Goal: Task Accomplishment & Management: Complete application form

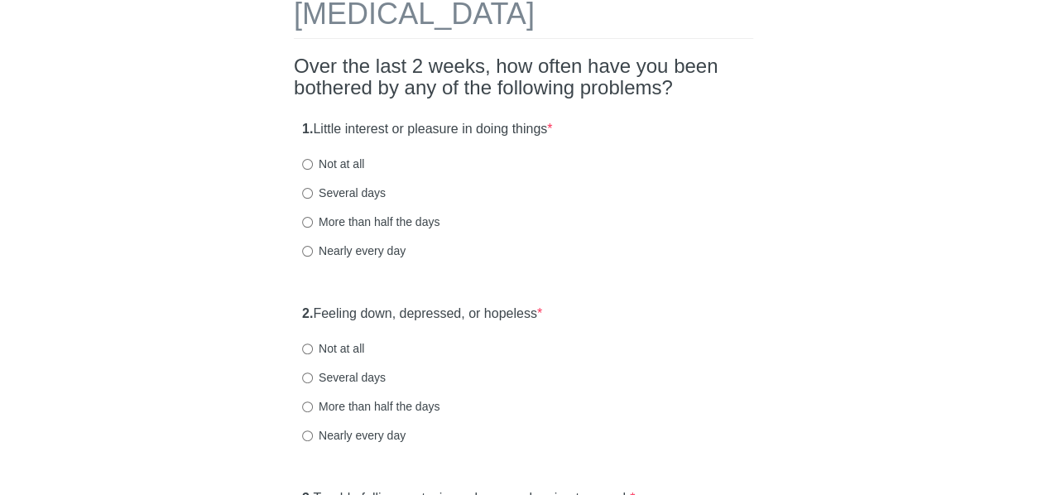
scroll to position [96, 0]
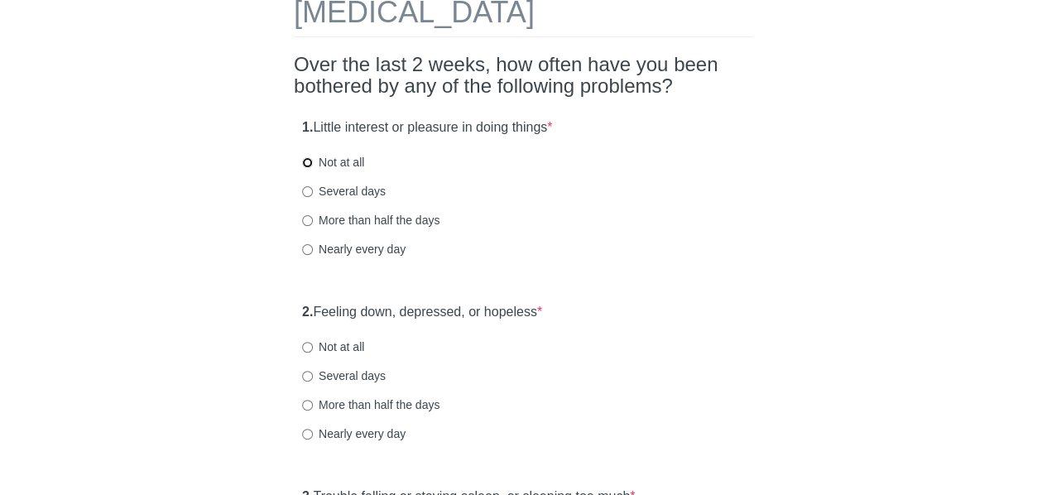
click at [309, 157] on input "Not at all" at bounding box center [307, 162] width 11 height 11
radio input "true"
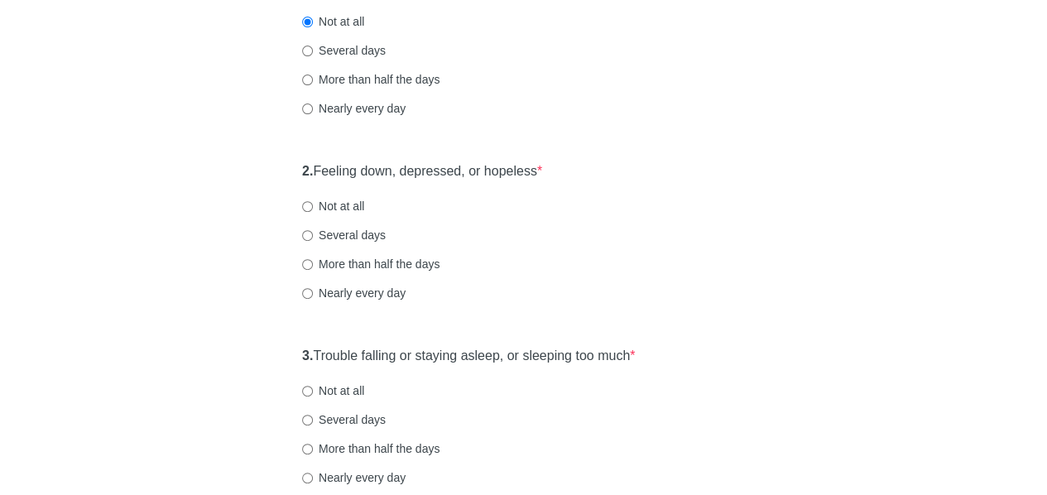
scroll to position [240, 0]
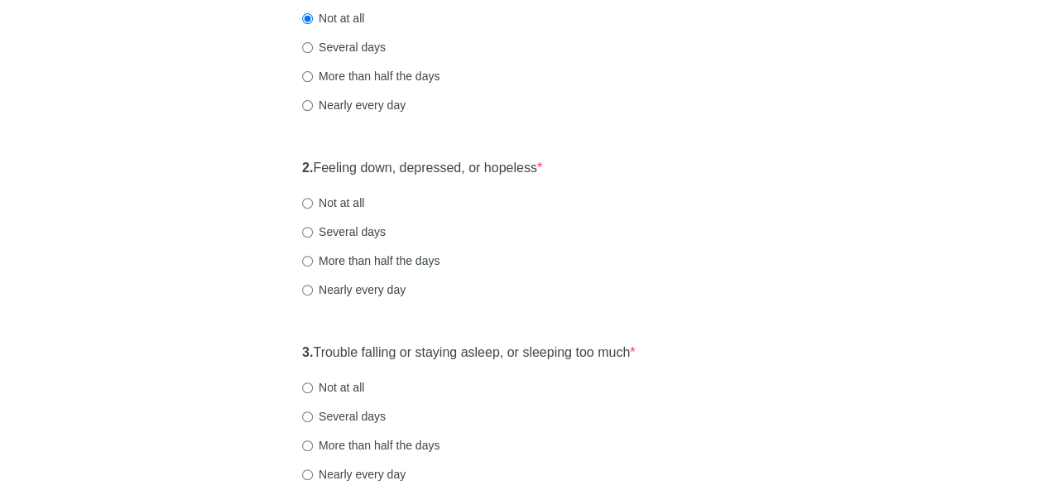
click at [348, 197] on label "Not at all" at bounding box center [333, 203] width 62 height 17
click at [313, 198] on input "Not at all" at bounding box center [307, 203] width 11 height 11
radio input "true"
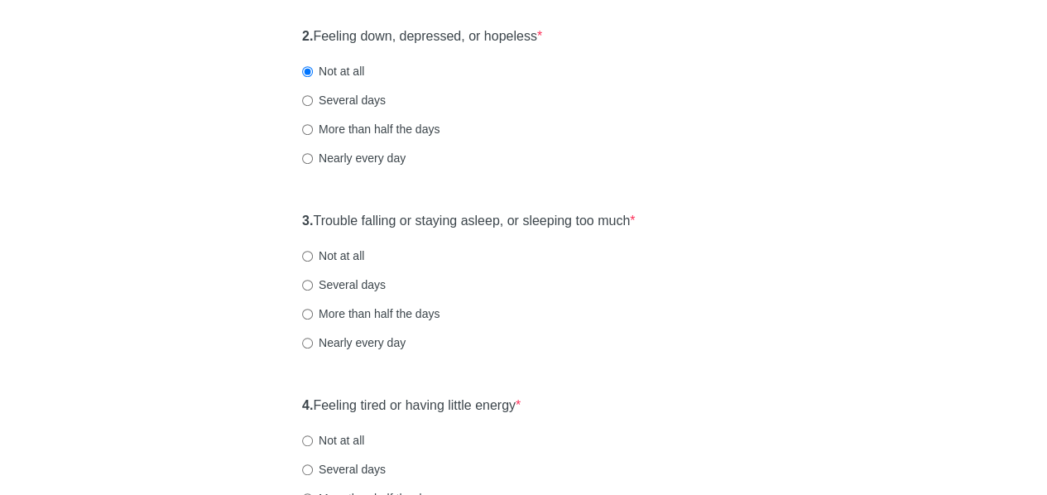
scroll to position [399, 0]
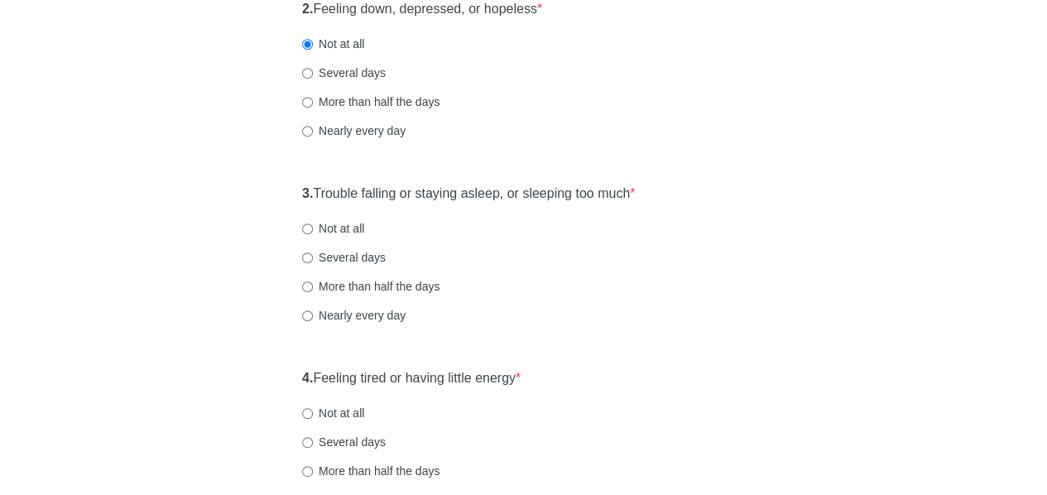
click at [353, 229] on label "Not at all" at bounding box center [333, 228] width 62 height 17
click at [313, 229] on input "Not at all" at bounding box center [307, 229] width 11 height 11
radio input "true"
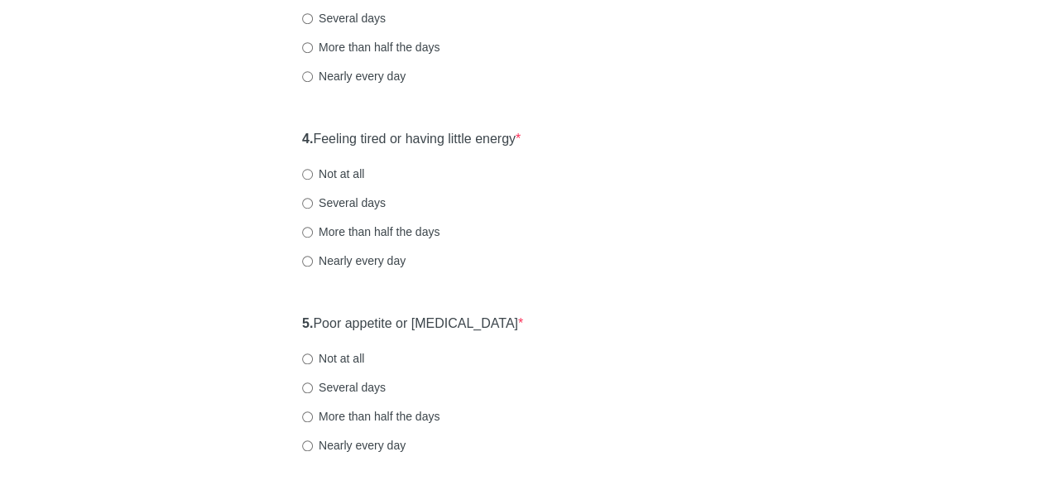
scroll to position [656, 0]
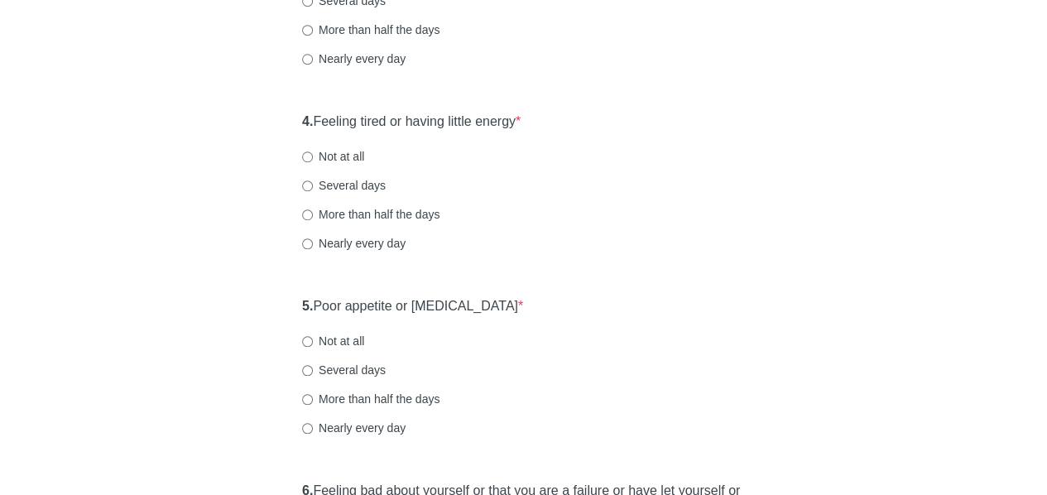
click at [360, 184] on label "Several days" at bounding box center [344, 185] width 84 height 17
click at [313, 184] on input "Several days" at bounding box center [307, 185] width 11 height 11
radio input "true"
click at [197, 267] on div "Patient Health Questionnaire-9 Over the last 2 weeks, how often have you been b…" at bounding box center [524, 344] width 969 height 1883
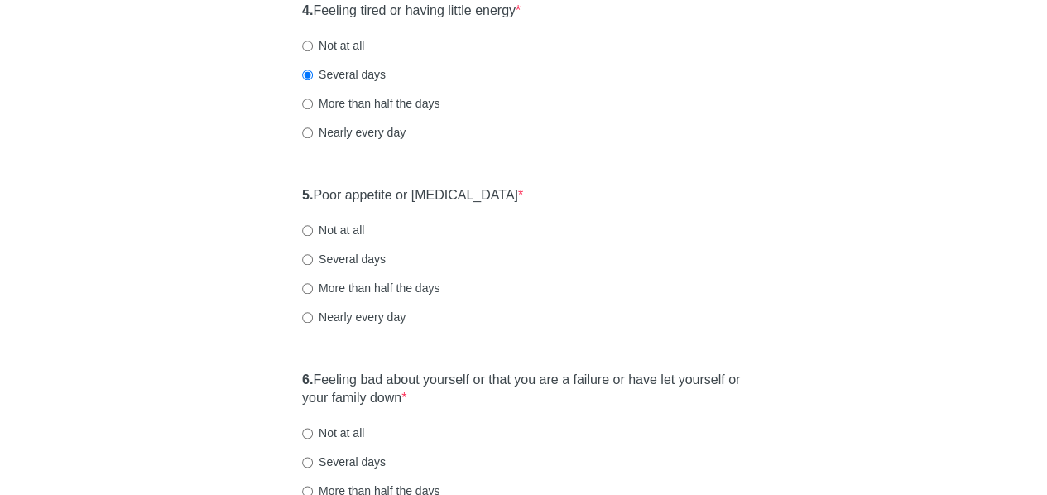
click at [227, 303] on div "Patient Health Questionnaire-9 Over the last 2 weeks, how often have you been b…" at bounding box center [524, 233] width 969 height 1883
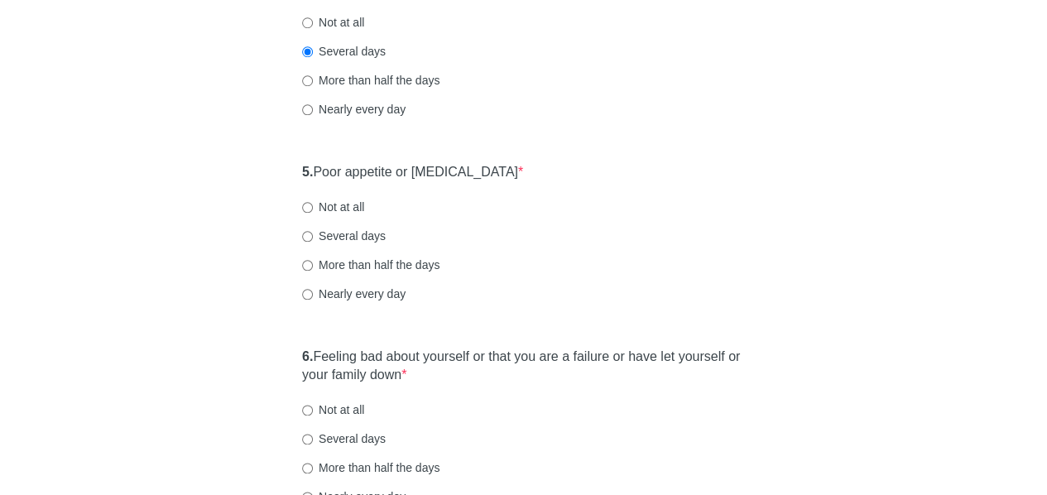
scroll to position [848, 0]
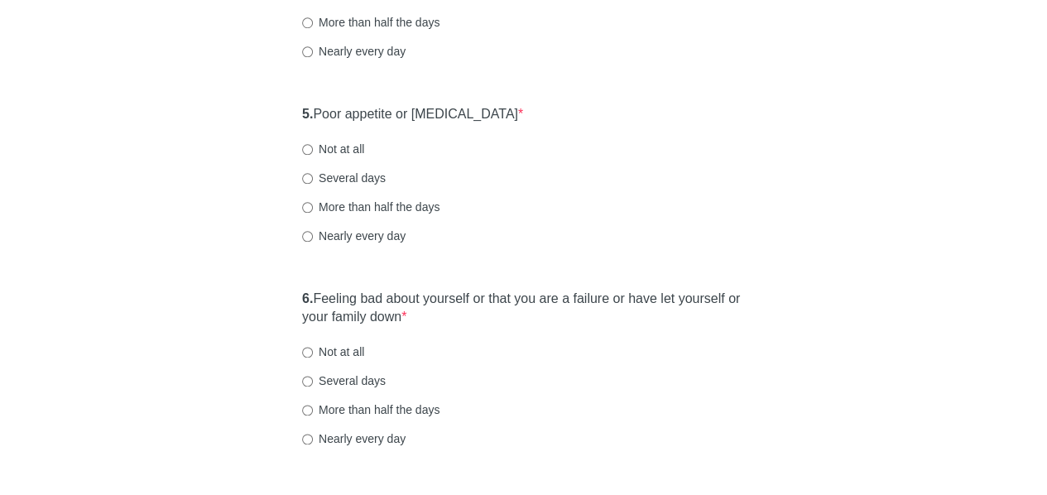
click at [348, 149] on label "Not at all" at bounding box center [333, 149] width 62 height 17
click at [313, 149] on input "Not at all" at bounding box center [307, 149] width 11 height 11
radio input "true"
click at [220, 309] on div "Patient Health Questionnaire-9 Over the last 2 weeks, how often have you been b…" at bounding box center [524, 152] width 969 height 1883
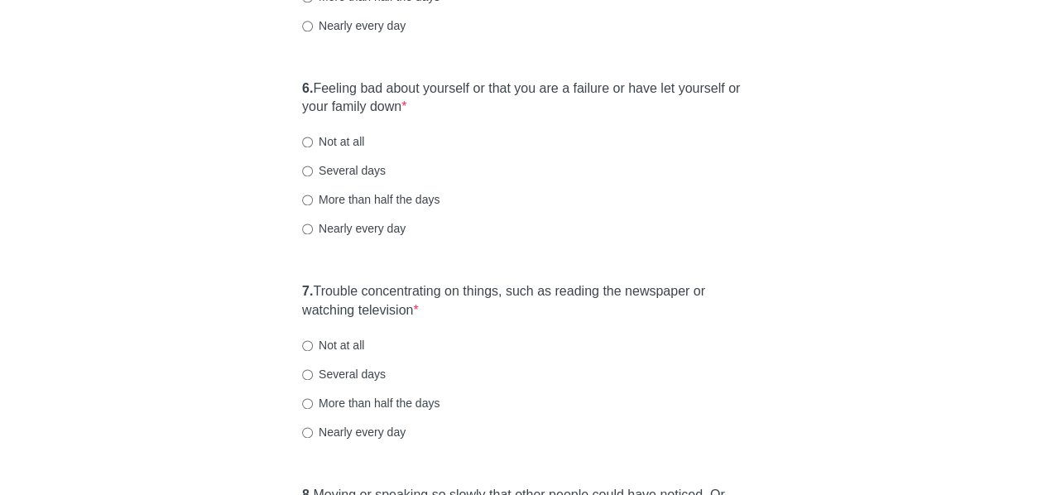
scroll to position [1089, 0]
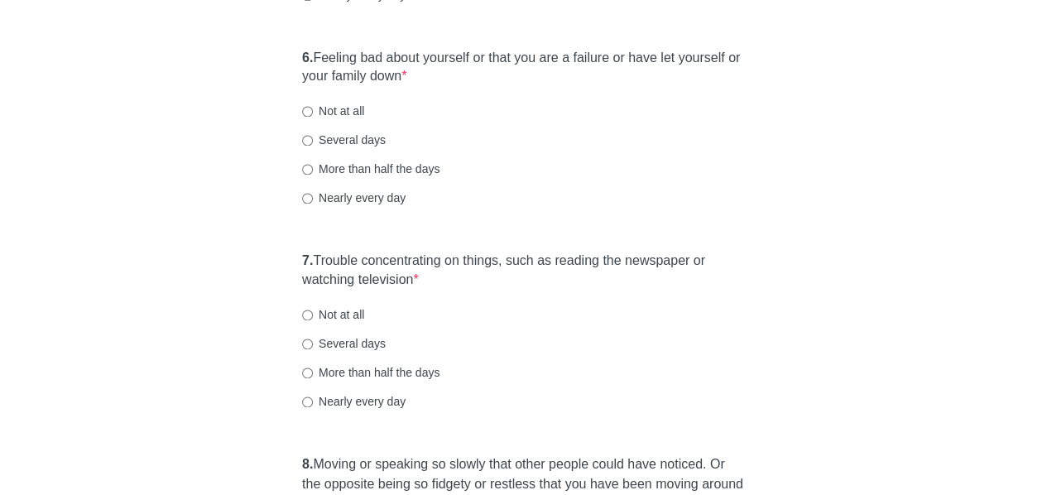
click at [347, 115] on label "Not at all" at bounding box center [333, 111] width 62 height 17
click at [313, 115] on input "Not at all" at bounding box center [307, 111] width 11 height 11
radio input "true"
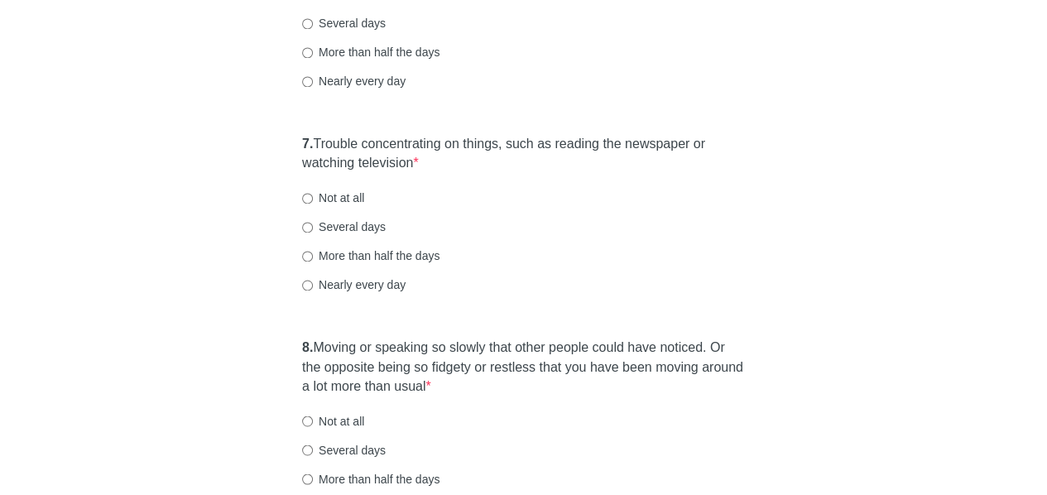
scroll to position [1205, 0]
click at [344, 190] on label "Not at all" at bounding box center [333, 198] width 62 height 17
click at [313, 193] on input "Not at all" at bounding box center [307, 198] width 11 height 11
radio input "true"
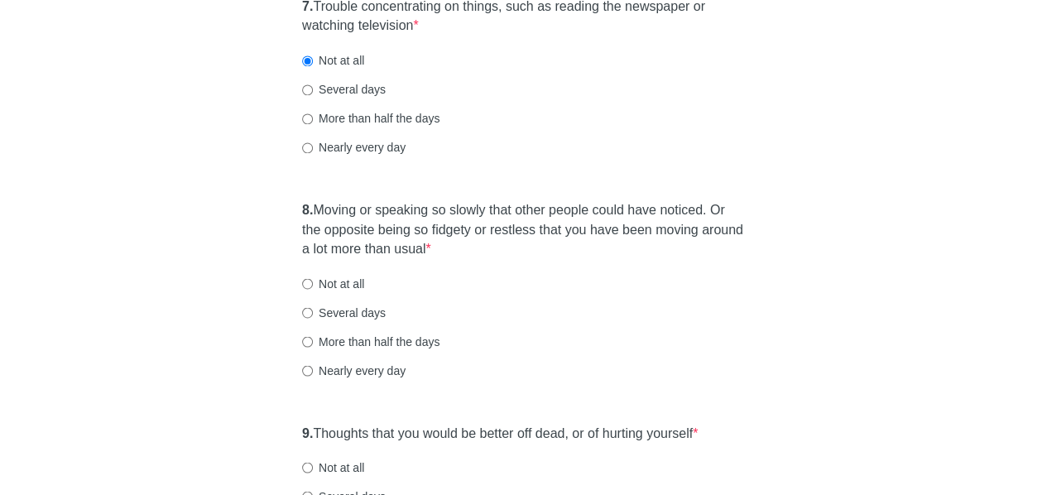
scroll to position [1351, 0]
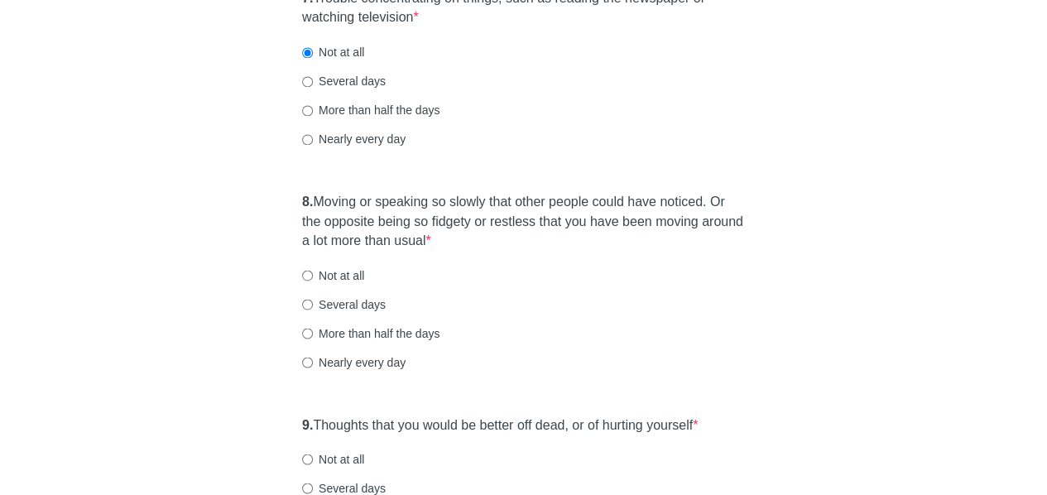
click at [347, 275] on label "Not at all" at bounding box center [333, 275] width 62 height 17
click at [313, 275] on input "Not at all" at bounding box center [307, 275] width 11 height 11
radio input "true"
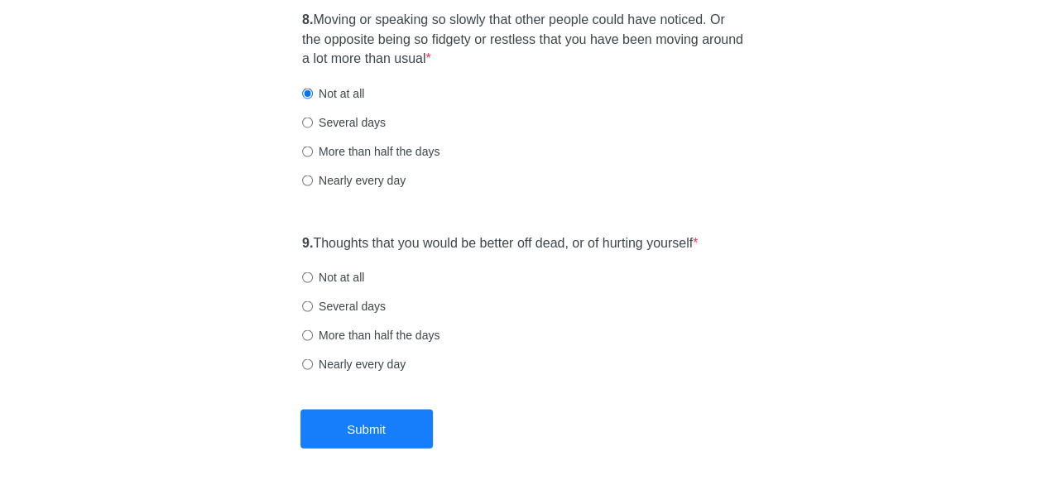
scroll to position [1585, 0]
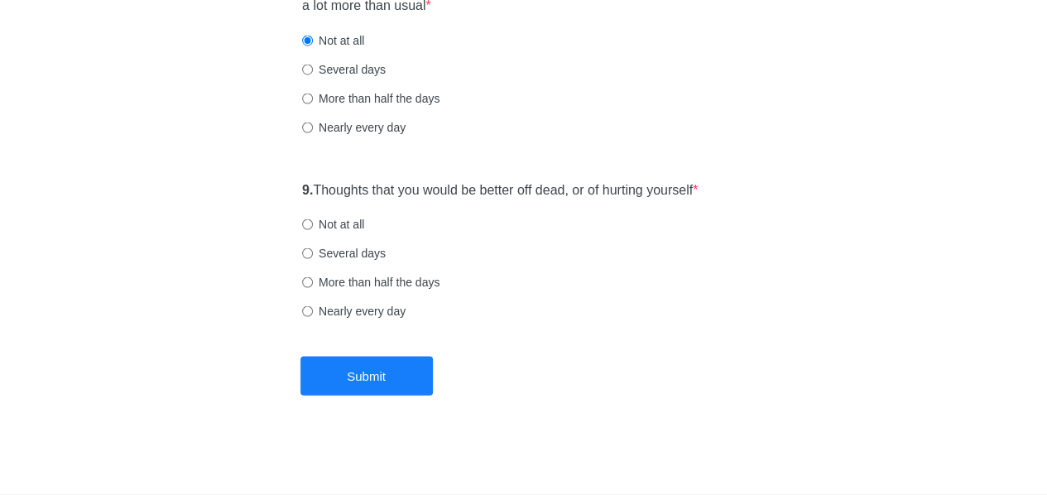
click at [350, 227] on label "Not at all" at bounding box center [333, 224] width 62 height 17
click at [313, 227] on input "Not at all" at bounding box center [307, 224] width 11 height 11
radio input "true"
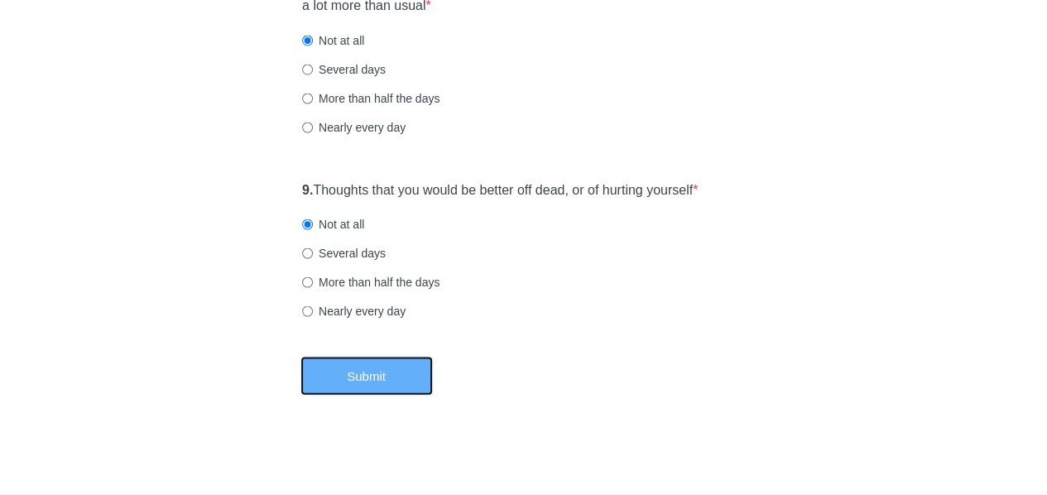
click at [358, 365] on button "Submit" at bounding box center [366, 376] width 132 height 39
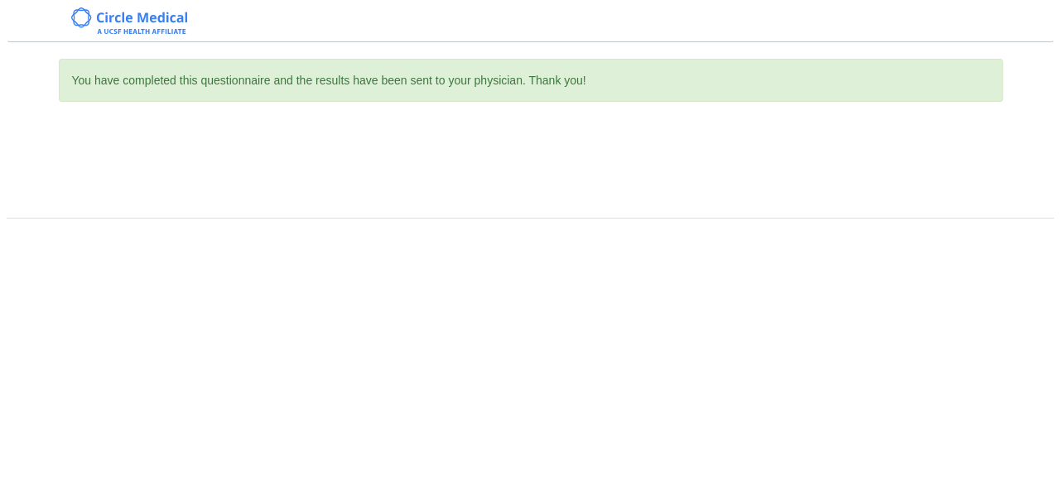
scroll to position [0, 0]
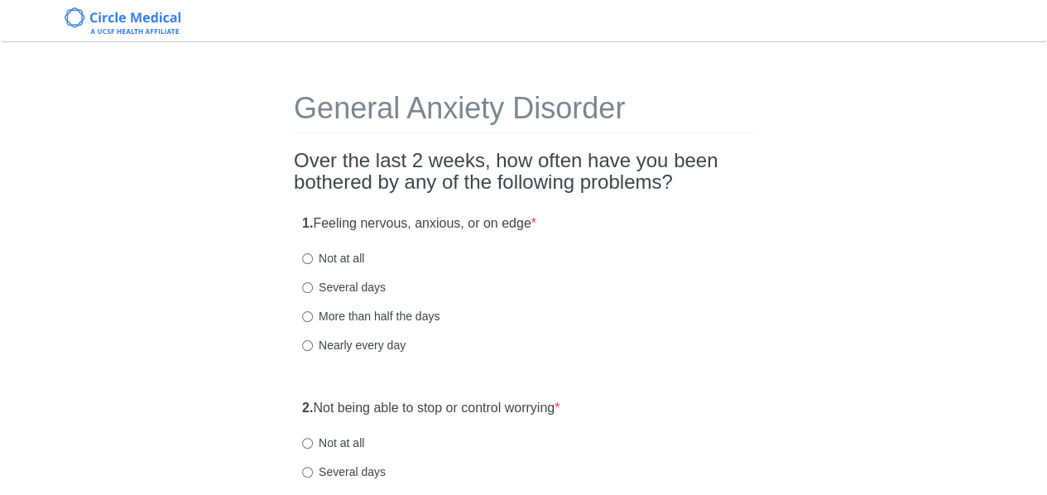
click at [344, 280] on label "Several days" at bounding box center [344, 287] width 84 height 17
click at [313, 282] on input "Several days" at bounding box center [307, 287] width 11 height 11
radio input "true"
click at [347, 254] on label "Not at all" at bounding box center [333, 258] width 62 height 17
click at [313, 254] on input "Not at all" at bounding box center [307, 258] width 11 height 11
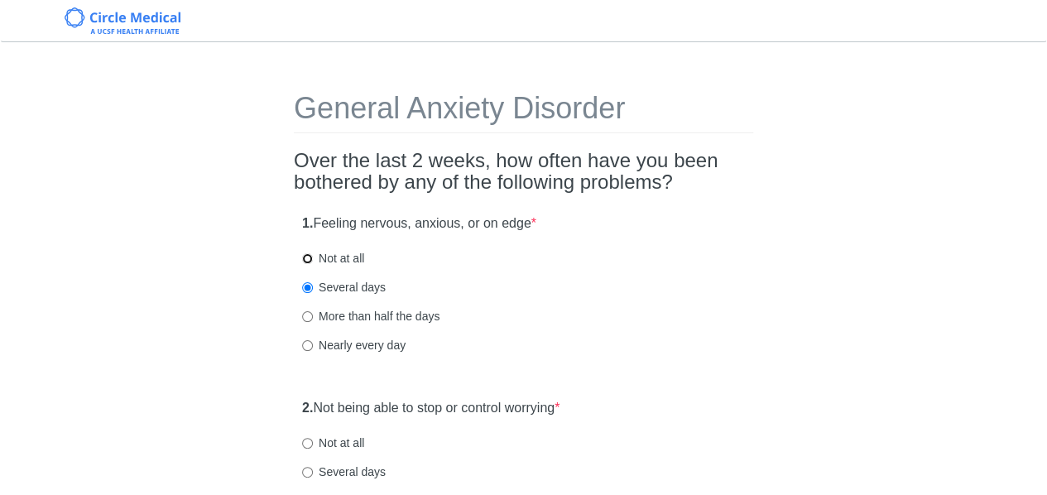
radio input "true"
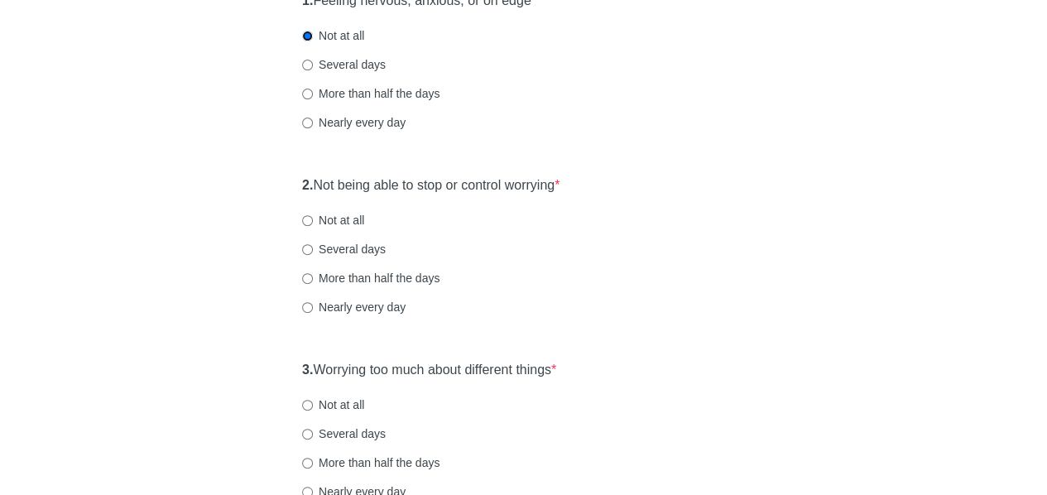
scroll to position [224, 0]
click at [348, 216] on label "Not at all" at bounding box center [333, 219] width 62 height 17
click at [313, 216] on input "Not at all" at bounding box center [307, 219] width 11 height 11
radio input "true"
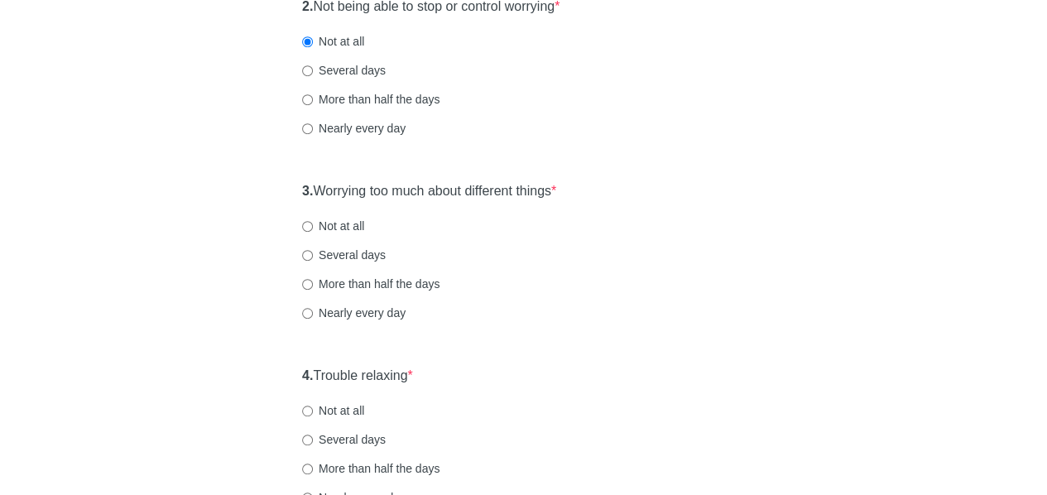
scroll to position [404, 0]
click at [307, 248] on input "Several days" at bounding box center [307, 253] width 11 height 11
radio input "true"
click at [215, 324] on div "General Anxiety Disorder Over the last 2 weeks, how often have you been bothere…" at bounding box center [524, 374] width 969 height 1439
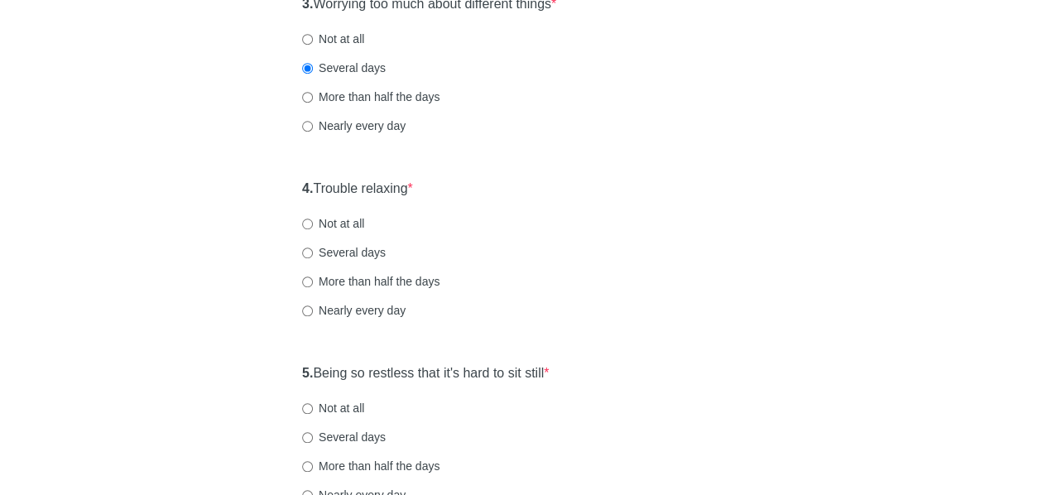
scroll to position [589, 0]
click at [310, 251] on input "Several days" at bounding box center [307, 252] width 11 height 11
radio input "true"
click at [252, 338] on div "General Anxiety Disorder Over the last 2 weeks, how often have you been bothere…" at bounding box center [524, 188] width 969 height 1439
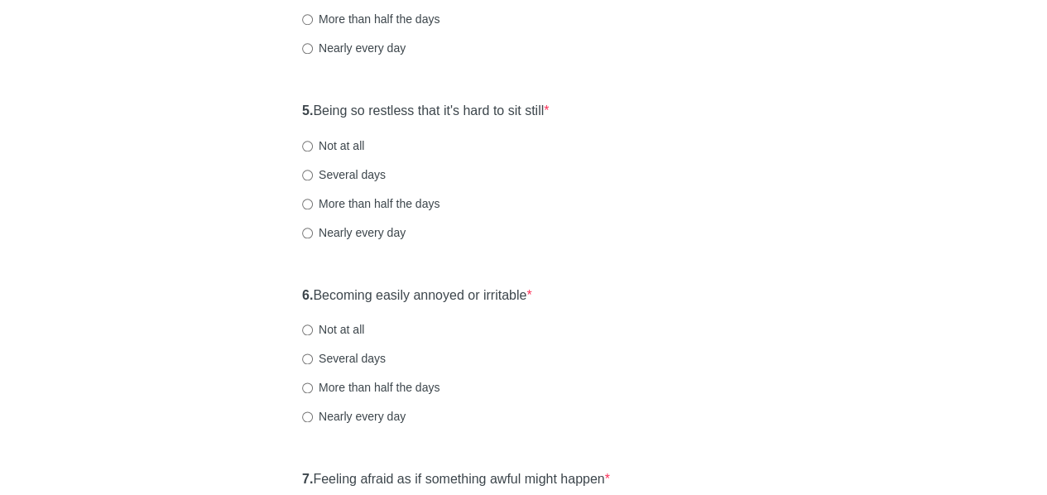
scroll to position [851, 0]
click at [308, 149] on input "Not at all" at bounding box center [307, 146] width 11 height 11
radio input "true"
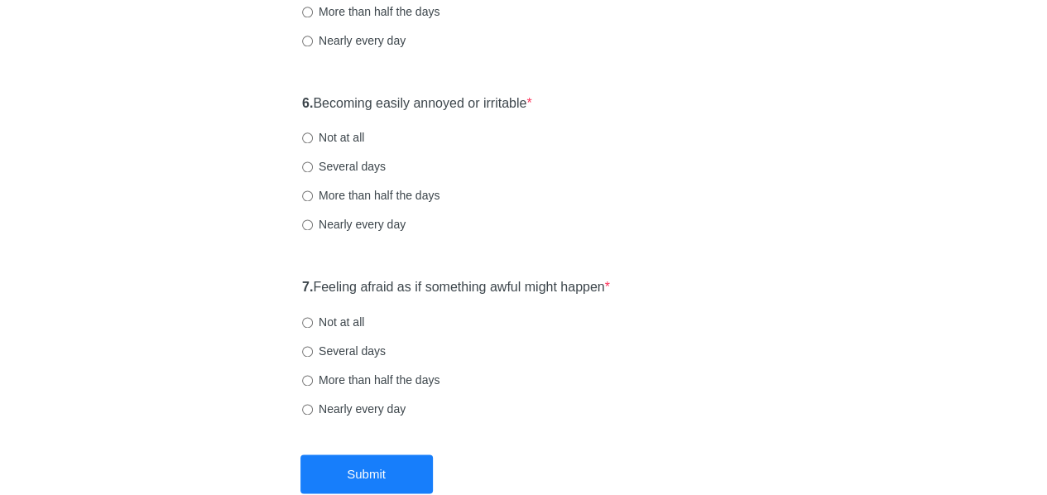
scroll to position [1045, 0]
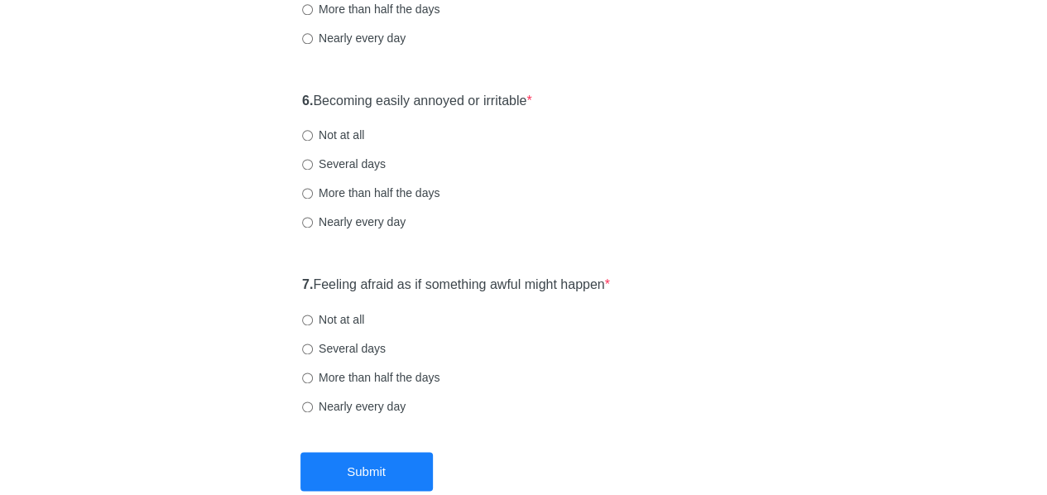
click at [348, 128] on label "Not at all" at bounding box center [333, 135] width 62 height 17
click at [313, 130] on input "Not at all" at bounding box center [307, 135] width 11 height 11
radio input "true"
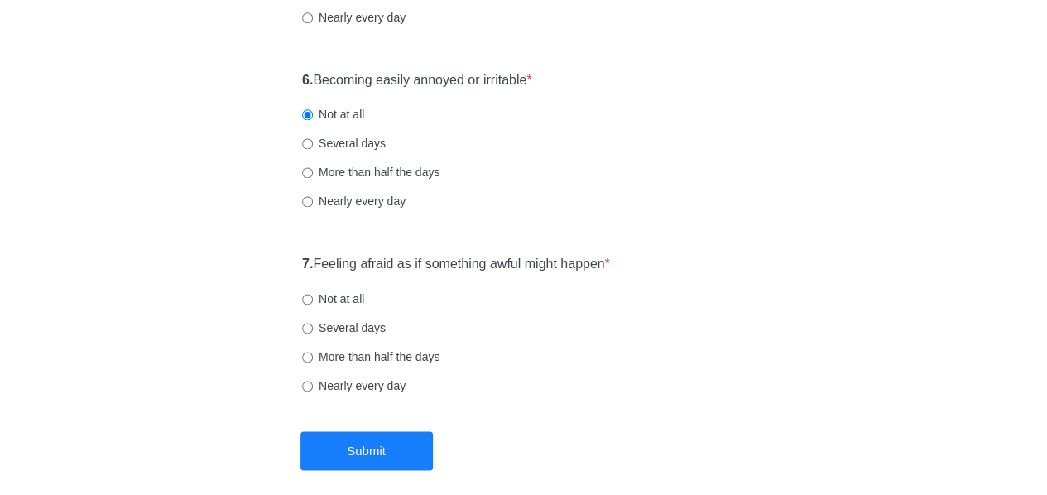
scroll to position [1141, 0]
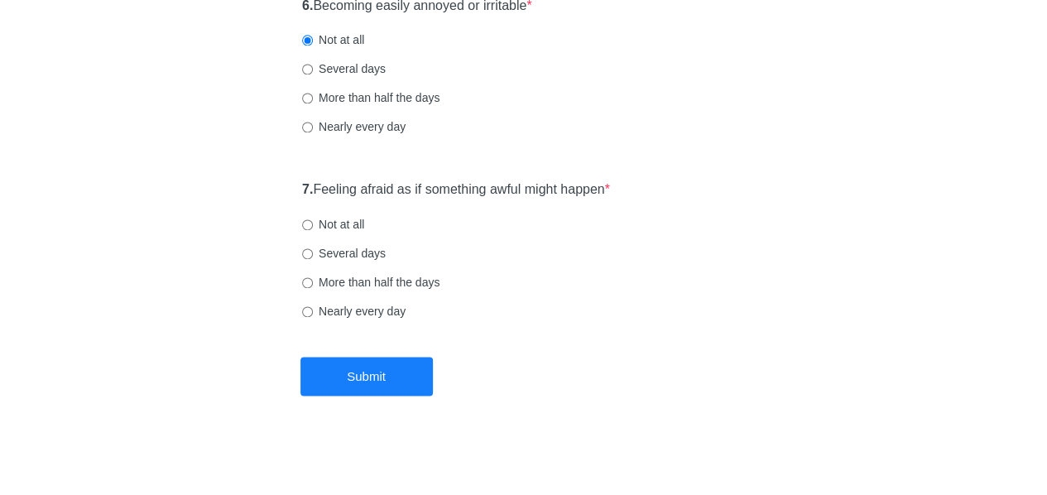
click at [338, 219] on label "Not at all" at bounding box center [333, 224] width 62 height 17
click at [313, 219] on input "Not at all" at bounding box center [307, 224] width 11 height 11
radio input "true"
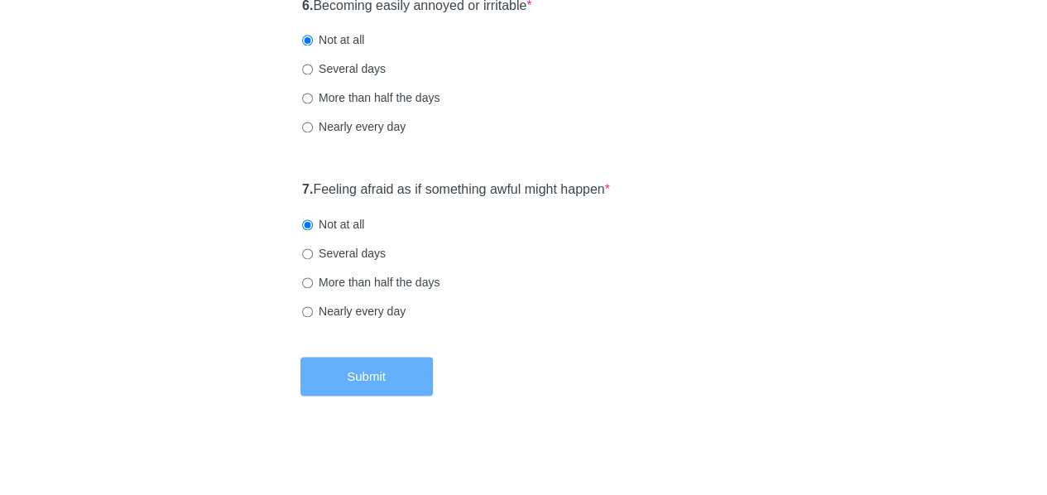
click at [346, 357] on button "Submit" at bounding box center [366, 376] width 132 height 39
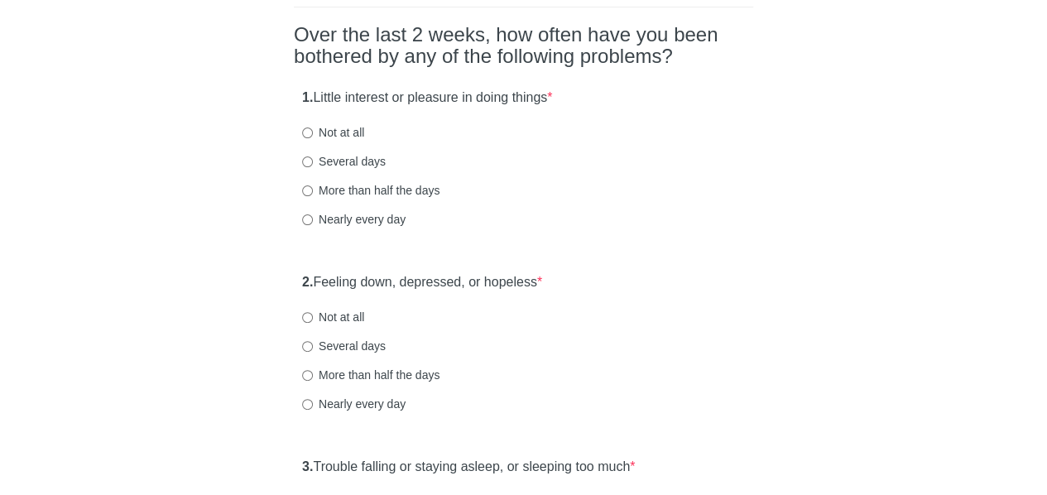
scroll to position [127, 0]
click at [687, 245] on div "1. Little interest or pleasure in doing things * Not at all Several days More t…" at bounding box center [523, 165] width 459 height 172
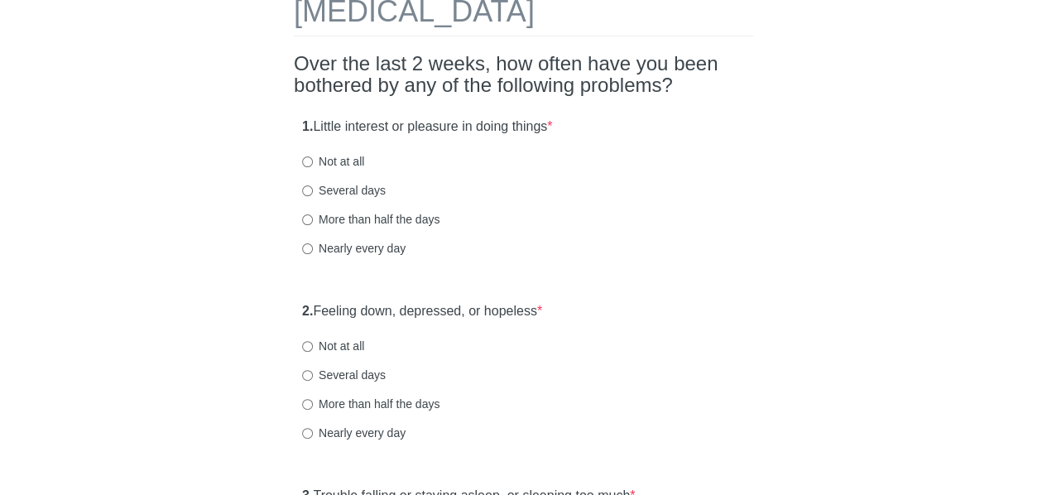
scroll to position [94, 0]
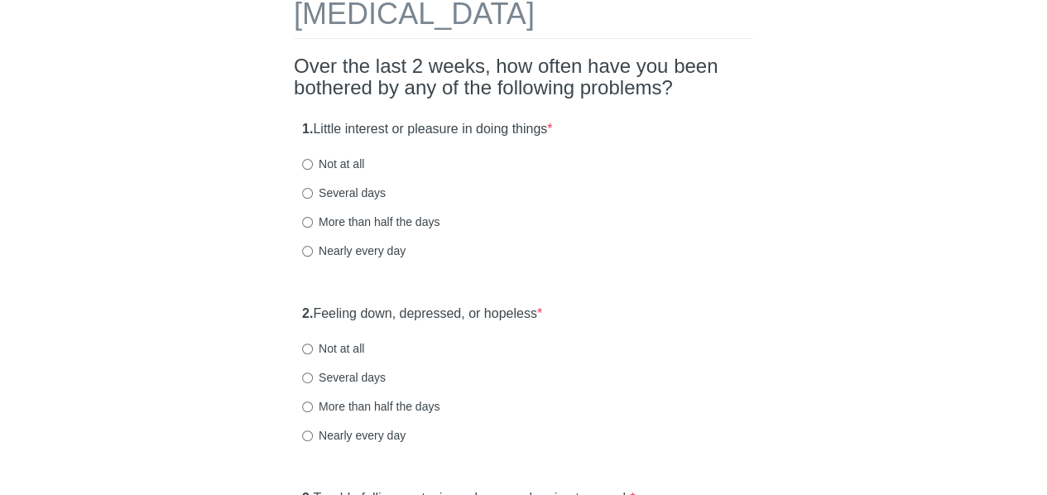
click at [311, 220] on input "More than half the days" at bounding box center [307, 222] width 11 height 11
radio input "true"
click at [694, 228] on div "More than half the days" at bounding box center [523, 222] width 443 height 17
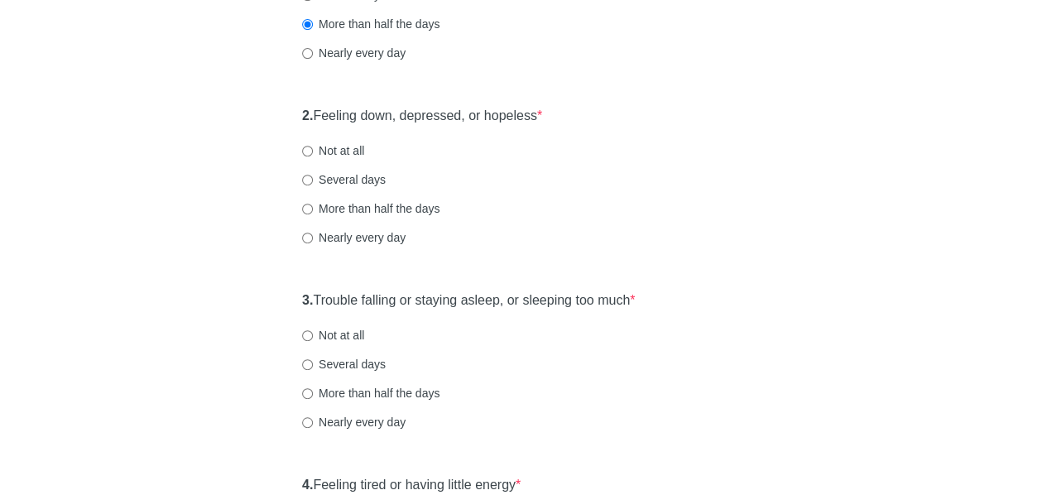
scroll to position [297, 0]
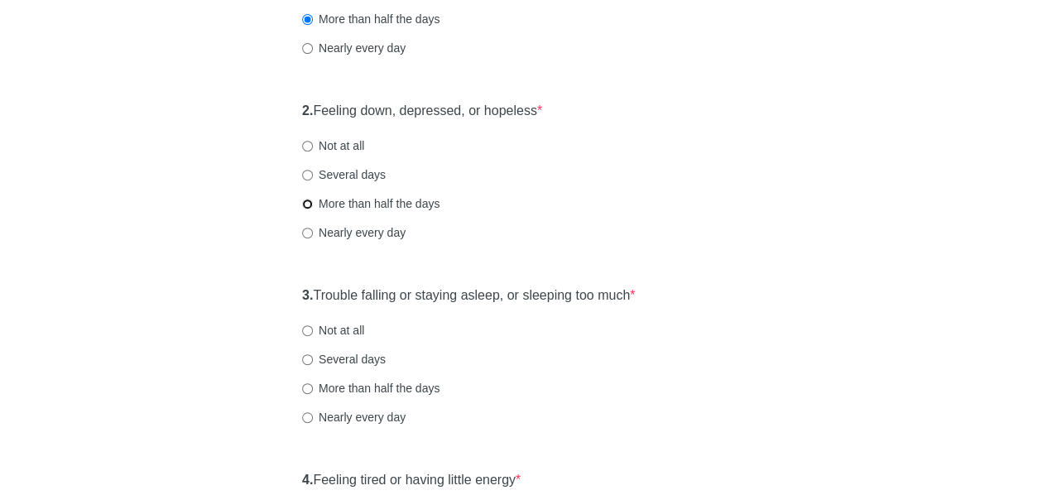
click at [309, 206] on input "More than half the days" at bounding box center [307, 204] width 11 height 11
radio input "true"
click at [652, 189] on div "2. Feeling down, depressed, or hopeless * Not at all Several days More than hal…" at bounding box center [523, 180] width 459 height 172
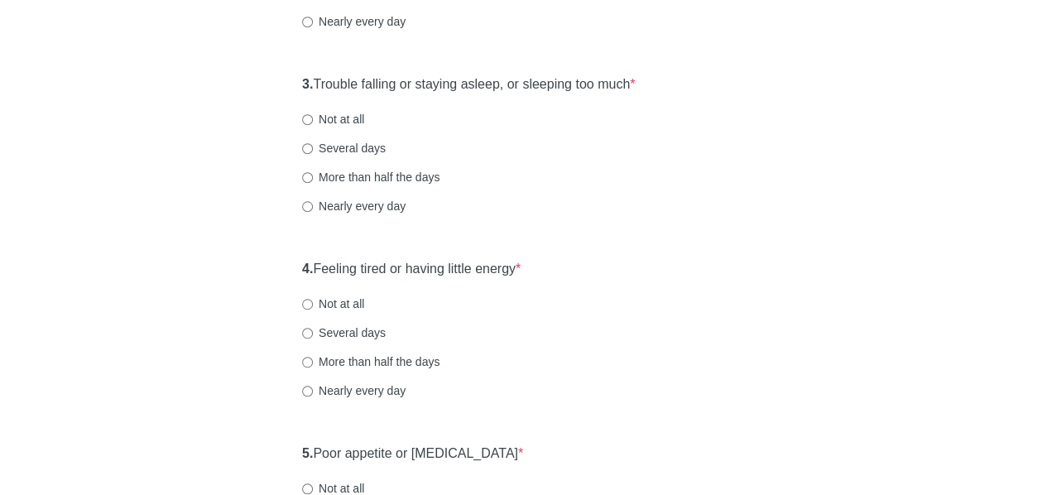
scroll to position [509, 0]
click at [311, 121] on input "Not at all" at bounding box center [307, 118] width 11 height 11
radio input "true"
click at [215, 356] on div "Patient Health Questionnaire-9 Over the last 2 weeks, how often have you been b…" at bounding box center [524, 491] width 969 height 1883
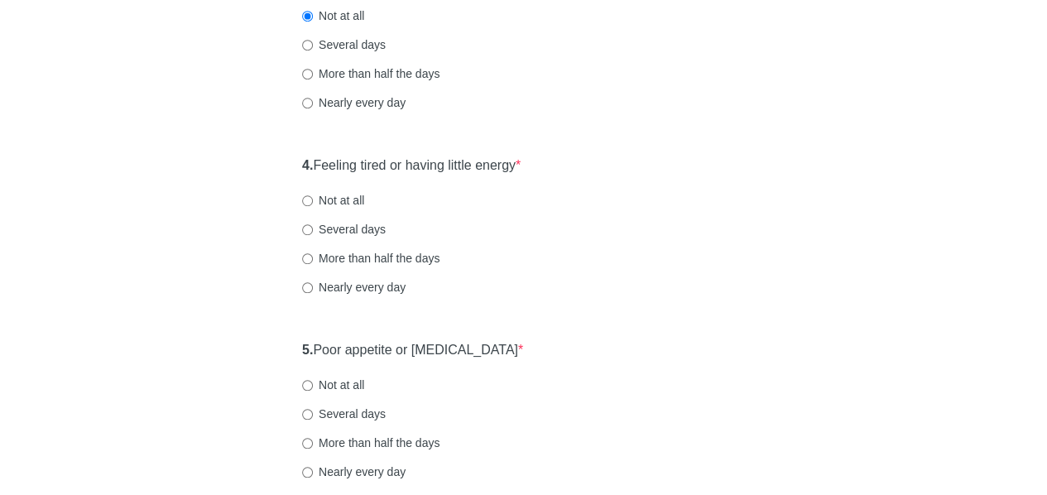
scroll to position [613, 0]
click at [310, 227] on input "Several days" at bounding box center [307, 229] width 11 height 11
radio input "true"
click at [184, 331] on div "Patient Health Questionnaire-9 Over the last 2 weeks, how often have you been b…" at bounding box center [524, 387] width 969 height 1883
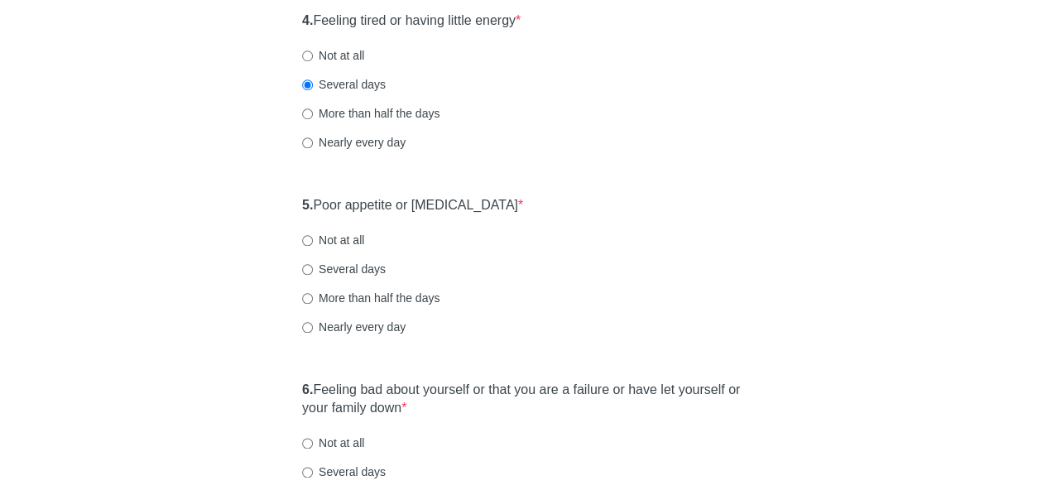
scroll to position [762, 0]
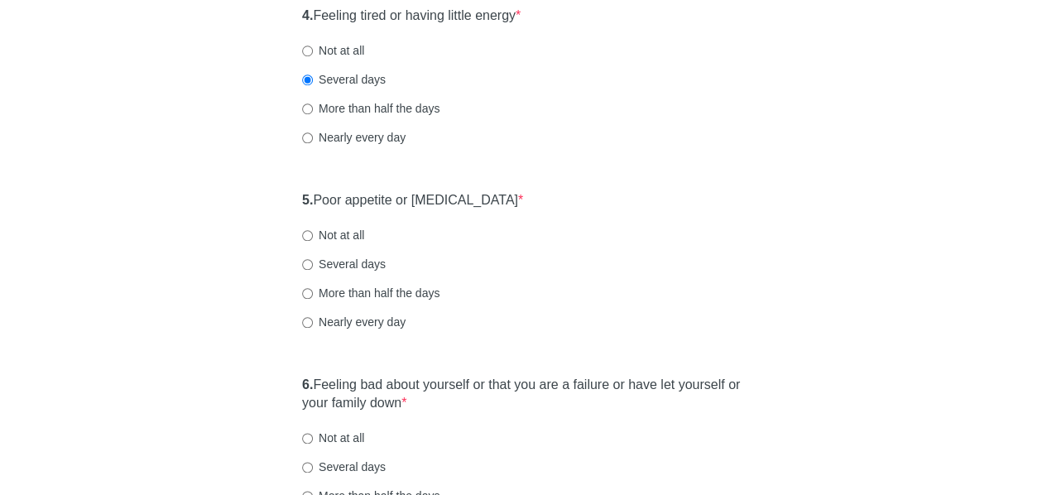
click at [185, 264] on div "Patient Health Questionnaire-9 Over the last 2 weeks, how often have you been b…" at bounding box center [524, 238] width 969 height 1883
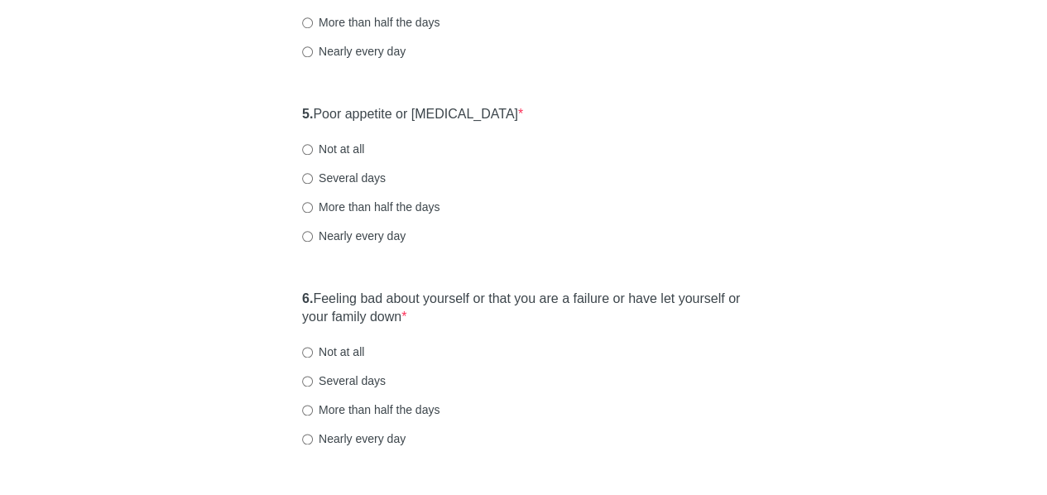
scroll to position [861, 0]
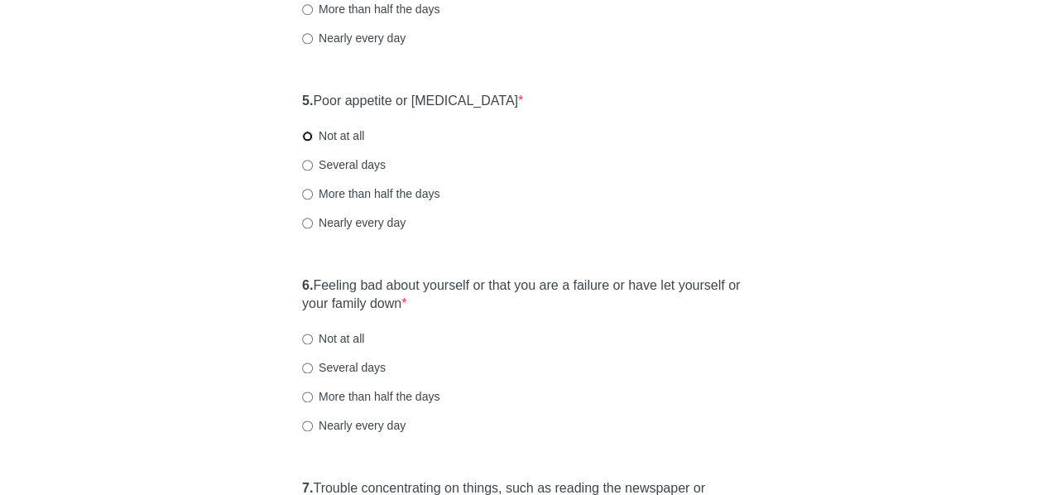
click at [305, 137] on input "Not at all" at bounding box center [307, 136] width 11 height 11
radio input "true"
click at [212, 305] on div "Patient Health Questionnaire-9 Over the last 2 weeks, how often have you been b…" at bounding box center [524, 139] width 969 height 1883
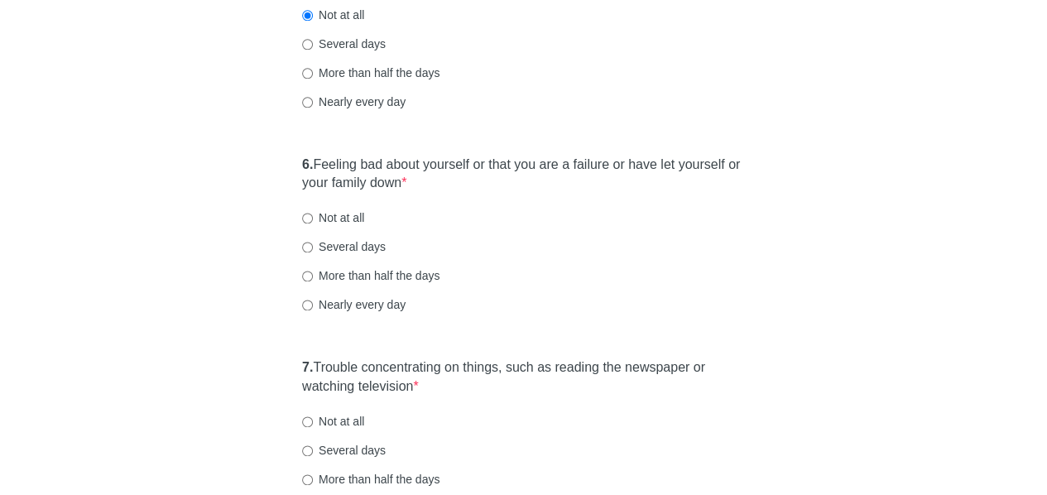
scroll to position [985, 0]
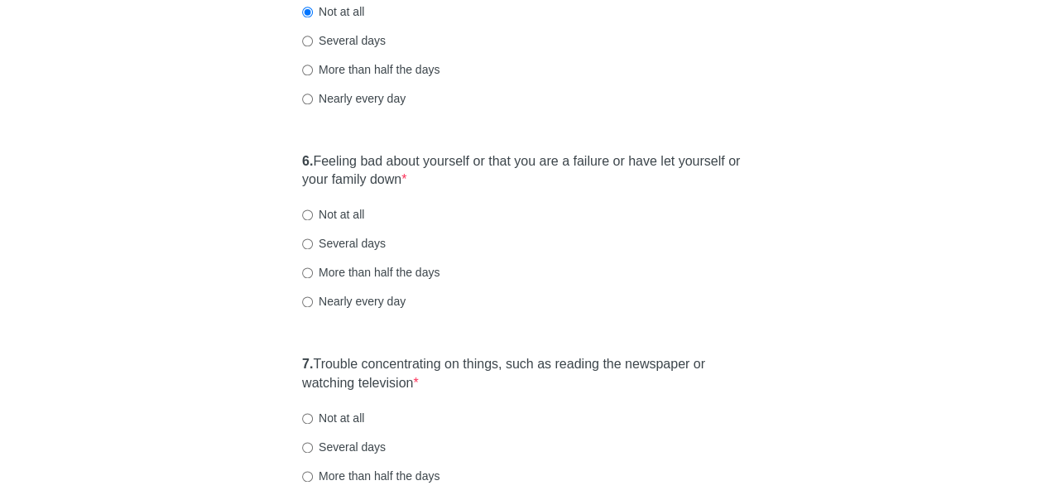
click at [874, 224] on div "Patient Health Questionnaire-9 Over the last 2 weeks, how often have you been b…" at bounding box center [524, 15] width 969 height 1883
click at [310, 210] on input "Not at all" at bounding box center [307, 214] width 11 height 11
radio input "true"
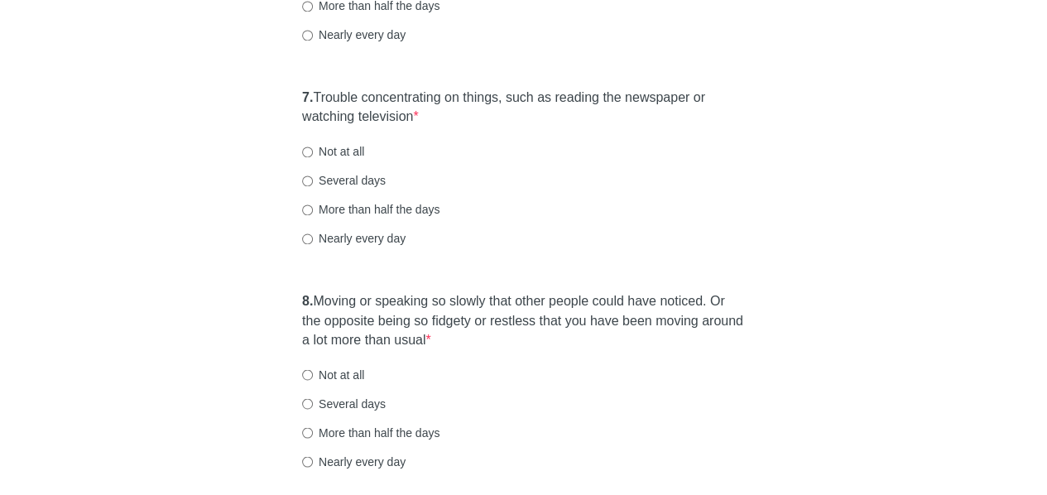
scroll to position [1252, 0]
click at [307, 147] on input "Not at all" at bounding box center [307, 152] width 11 height 11
radio input "true"
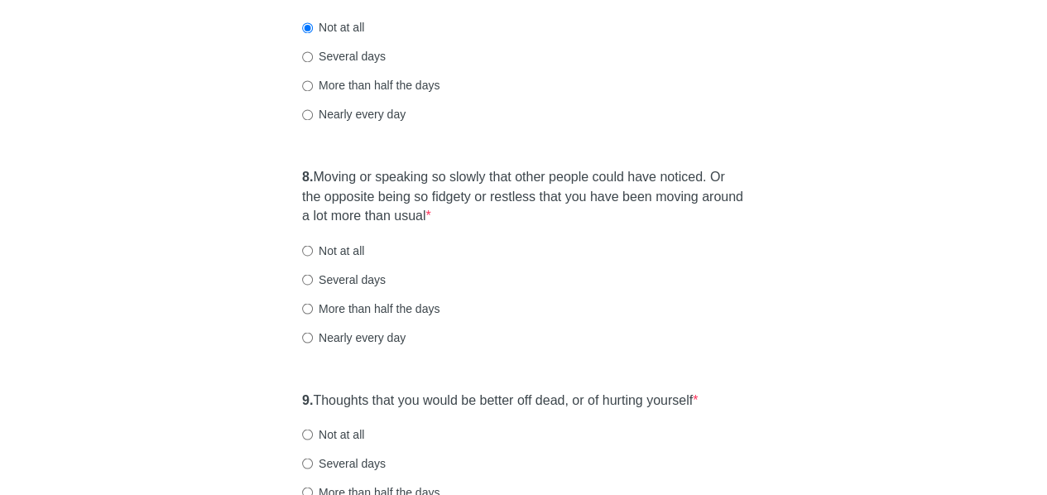
scroll to position [1377, 0]
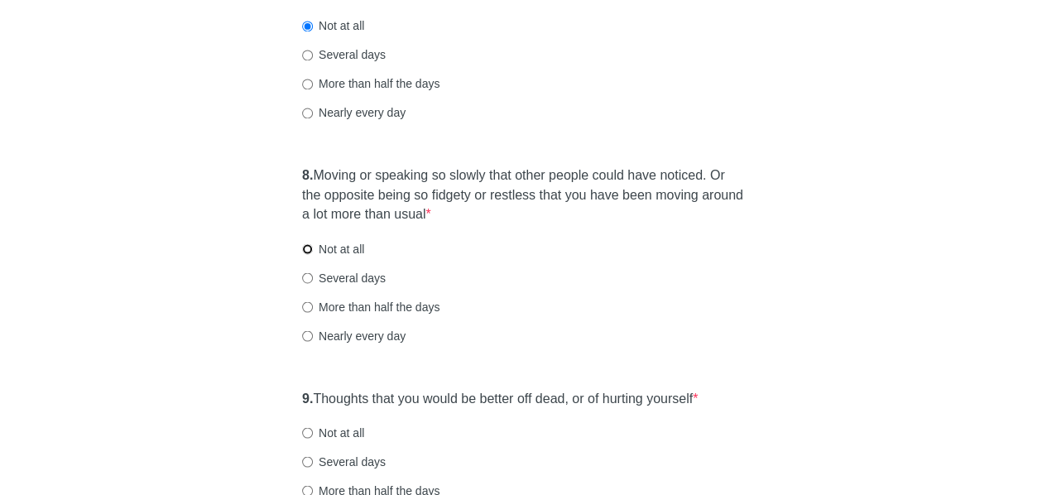
click at [306, 243] on input "Not at all" at bounding box center [307, 248] width 11 height 11
radio input "true"
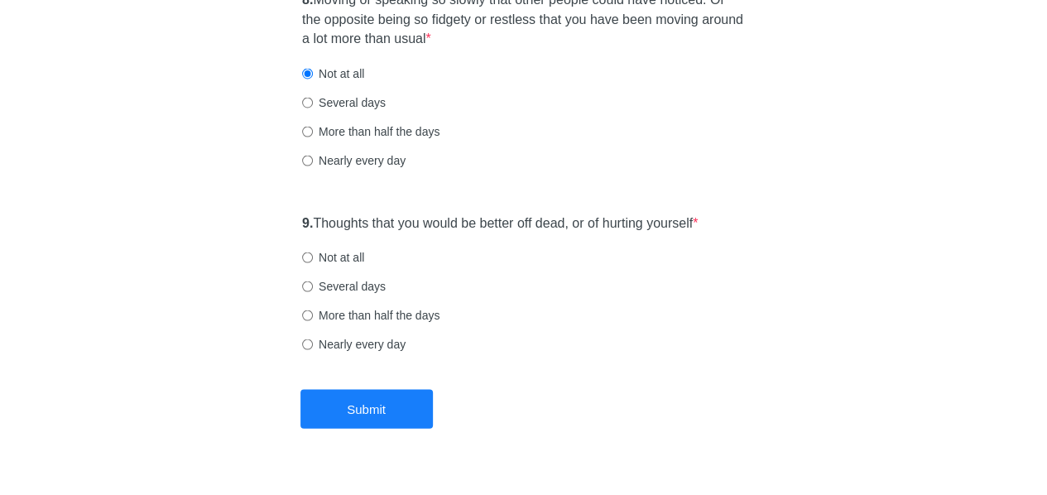
scroll to position [1585, 0]
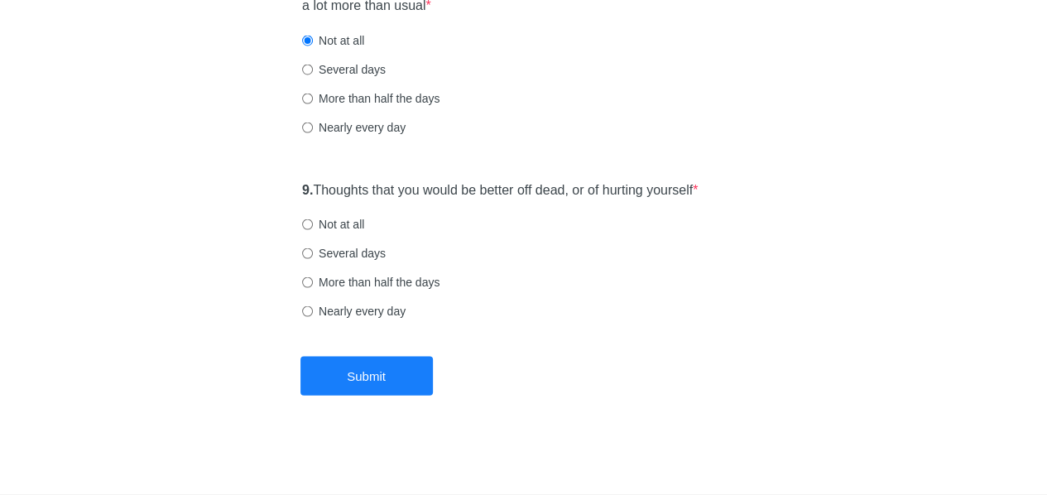
click at [307, 222] on input "Not at all" at bounding box center [307, 224] width 11 height 11
radio input "true"
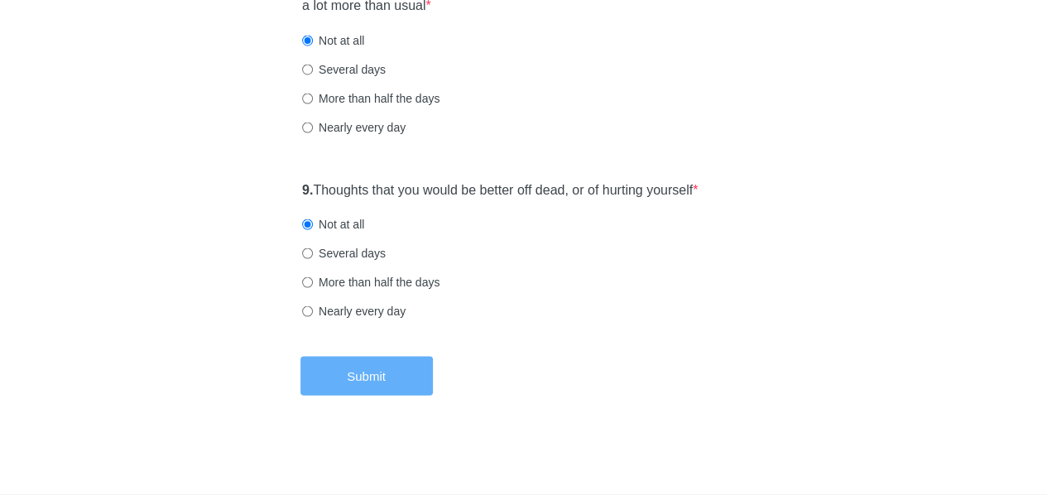
click at [375, 379] on button "Submit" at bounding box center [366, 376] width 132 height 39
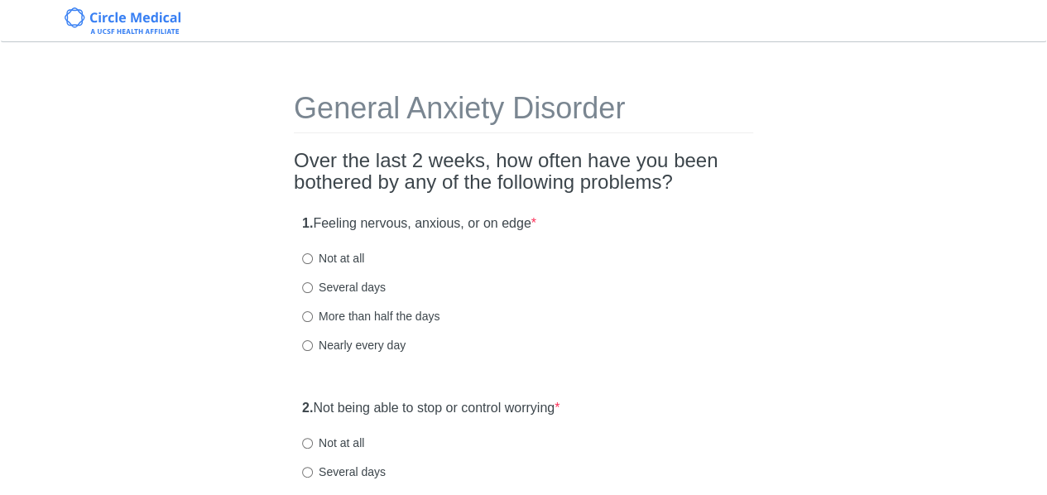
click at [329, 285] on label "Several days" at bounding box center [344, 287] width 84 height 17
click at [313, 285] on input "Several days" at bounding box center [307, 287] width 11 height 11
radio input "true"
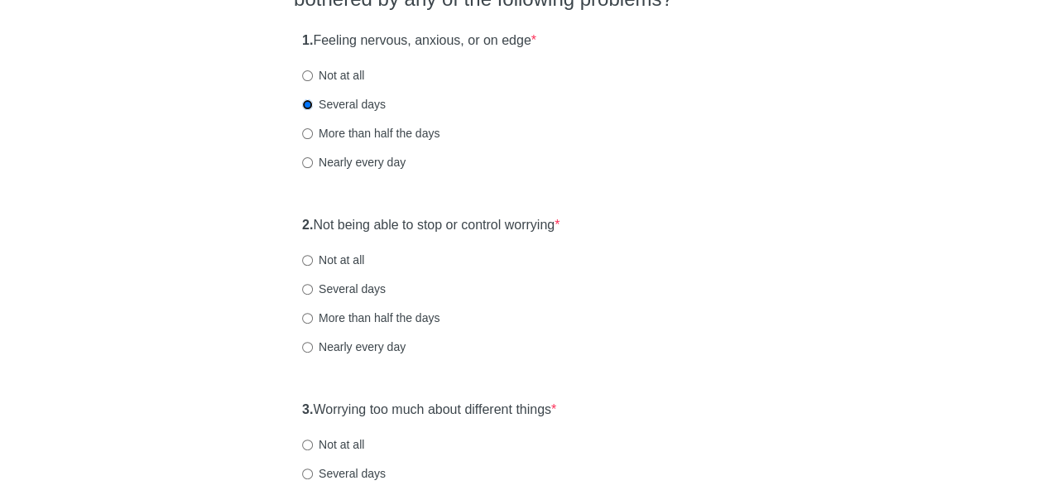
scroll to position [190, 0]
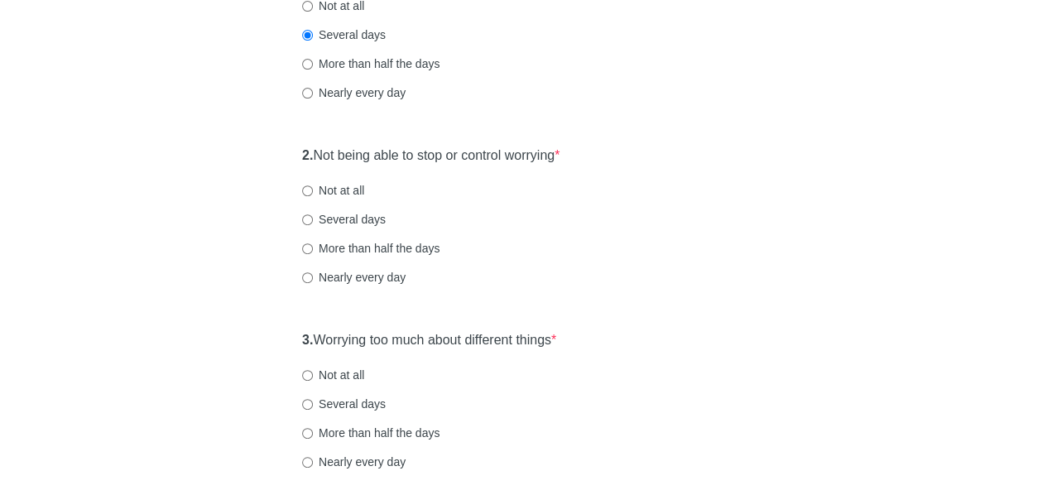
scroll to position [255, 0]
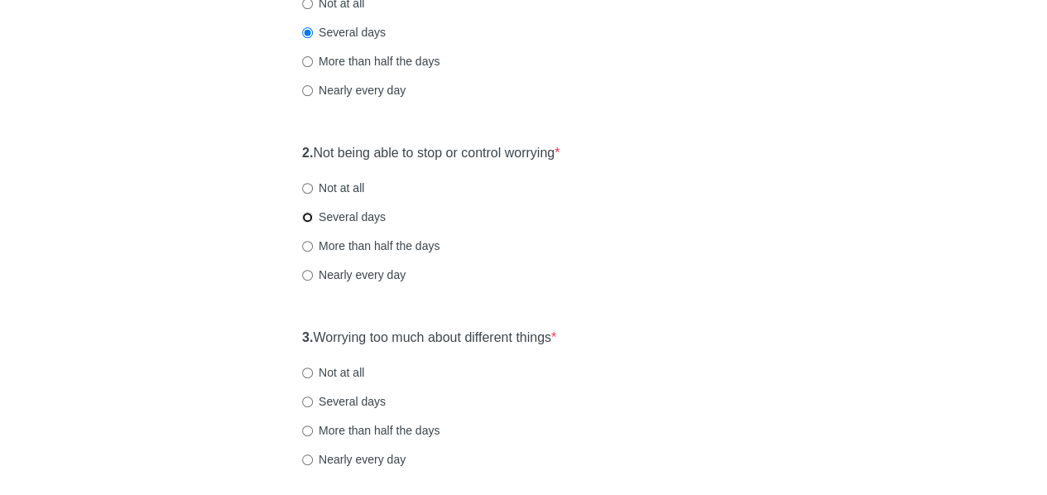
click at [311, 214] on input "Several days" at bounding box center [307, 217] width 11 height 11
radio input "true"
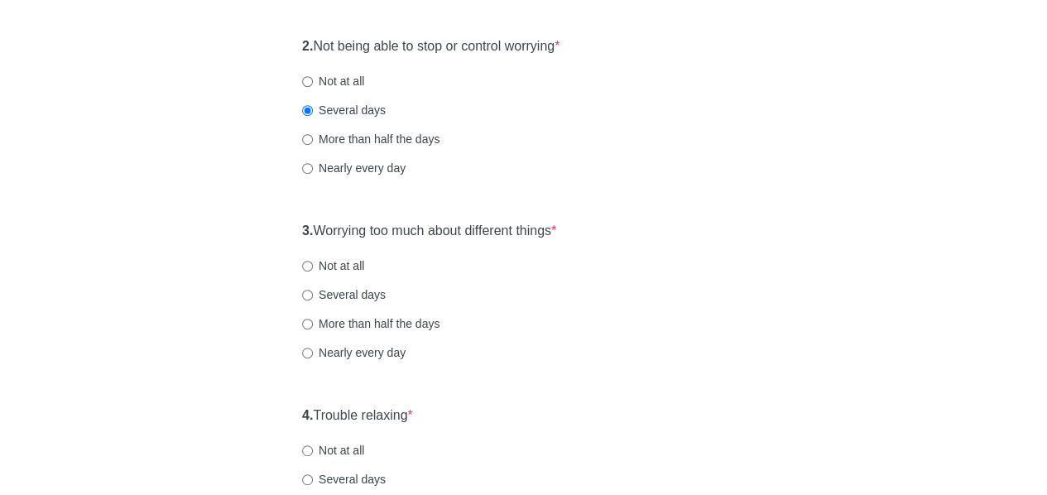
click at [179, 325] on div "General Anxiety Disorder Over the last 2 weeks, how often have you been bothere…" at bounding box center [524, 416] width 969 height 1439
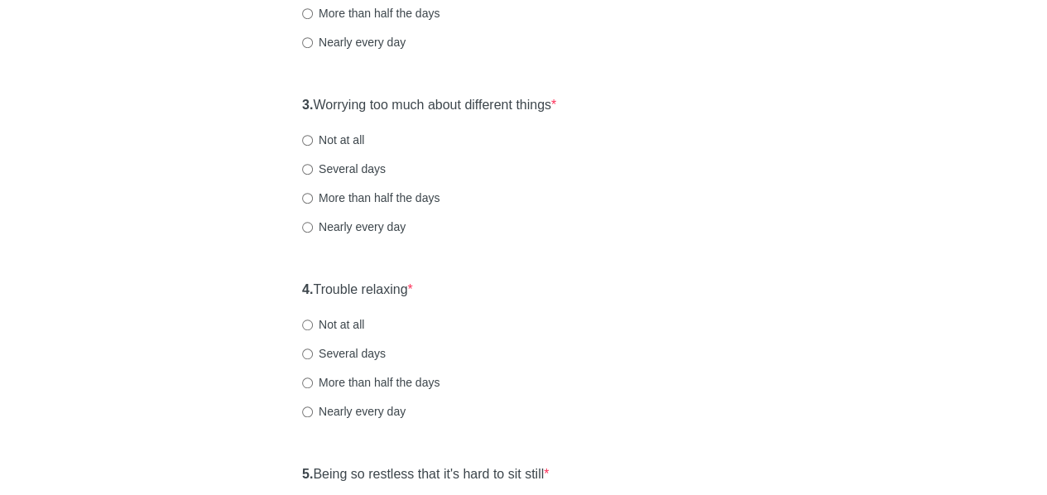
scroll to position [493, 0]
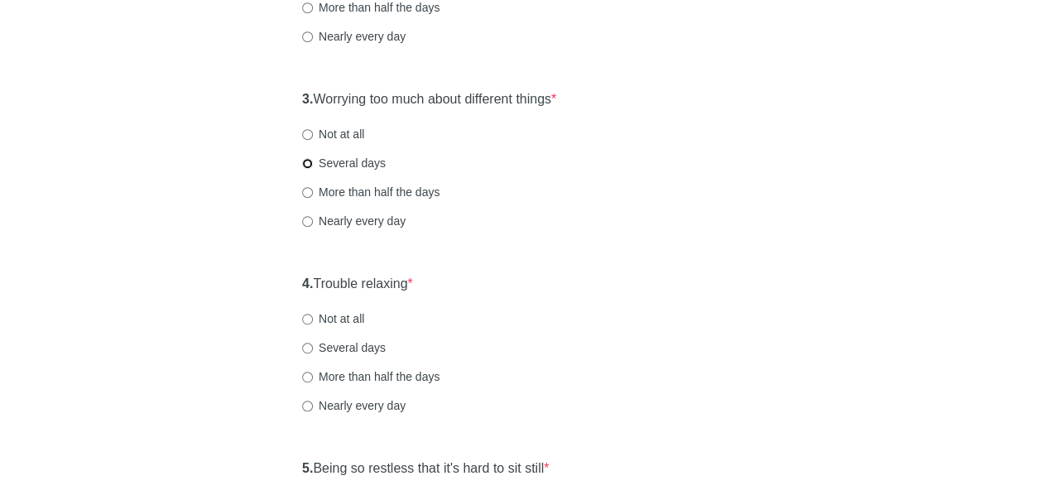
click at [310, 164] on input "Several days" at bounding box center [307, 163] width 11 height 11
radio input "true"
click at [146, 305] on div "General Anxiety Disorder Over the last 2 weeks, how often have you been bothere…" at bounding box center [524, 284] width 969 height 1439
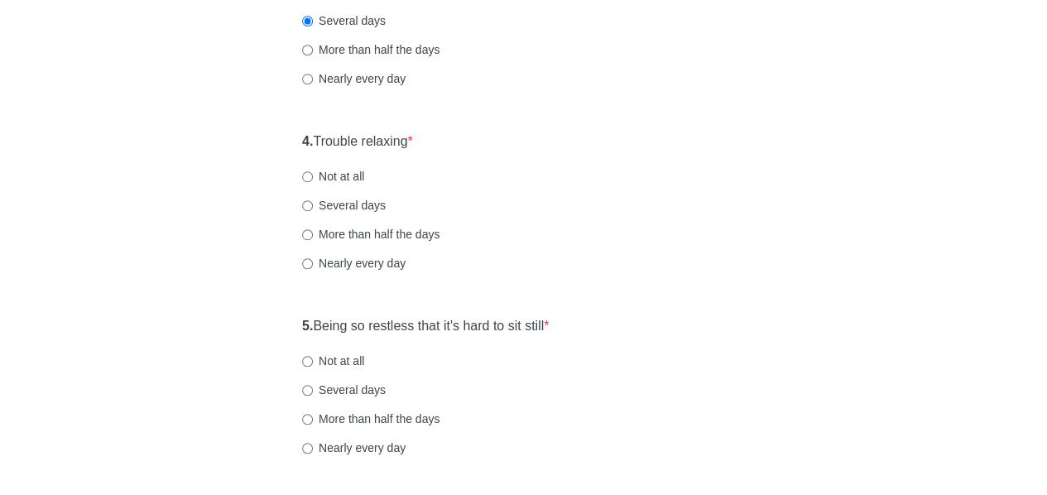
click at [210, 248] on div "General Anxiety Disorder Over the last 2 weeks, how often have you been bothere…" at bounding box center [524, 142] width 969 height 1439
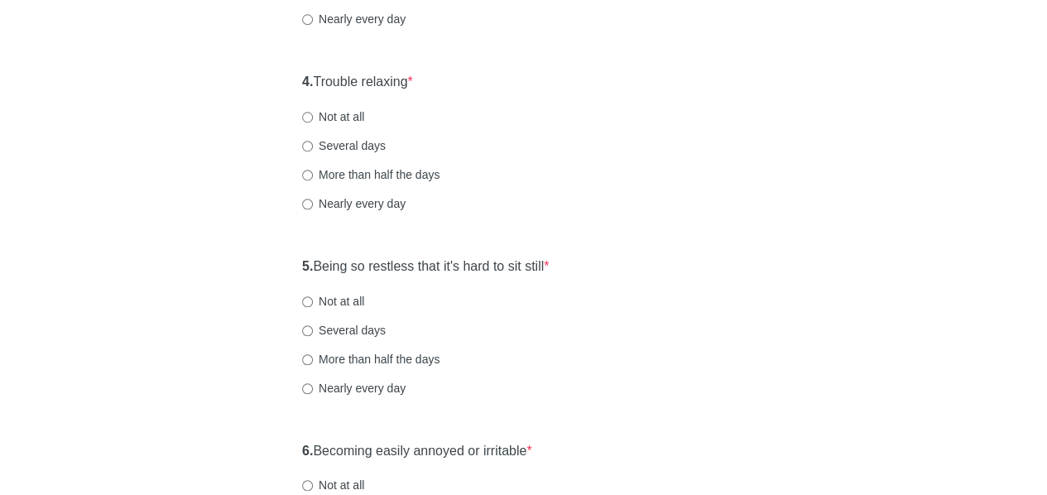
scroll to position [700, 0]
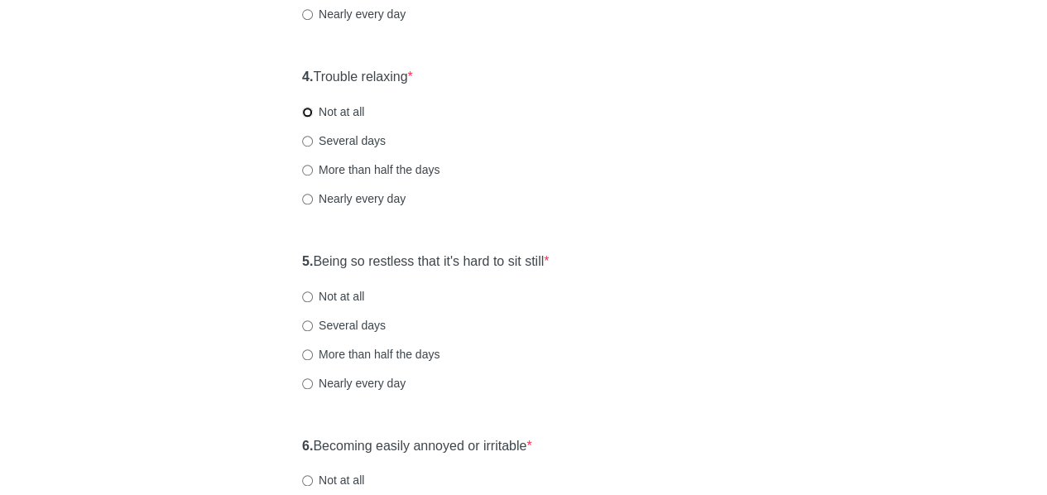
click at [310, 109] on input "Not at all" at bounding box center [307, 112] width 11 height 11
radio input "true"
click at [205, 311] on div "General Anxiety Disorder Over the last 2 weeks, how often have you been bothere…" at bounding box center [524, 77] width 969 height 1439
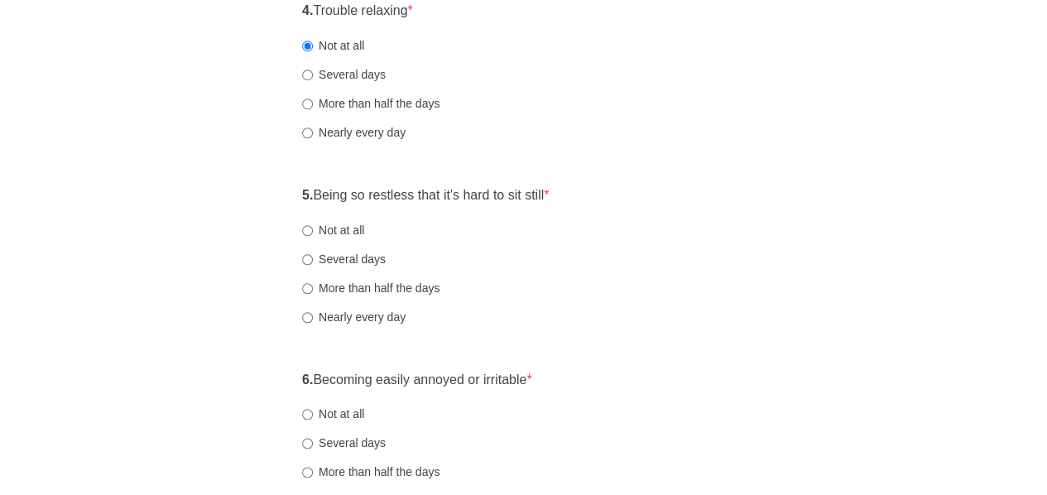
scroll to position [777, 0]
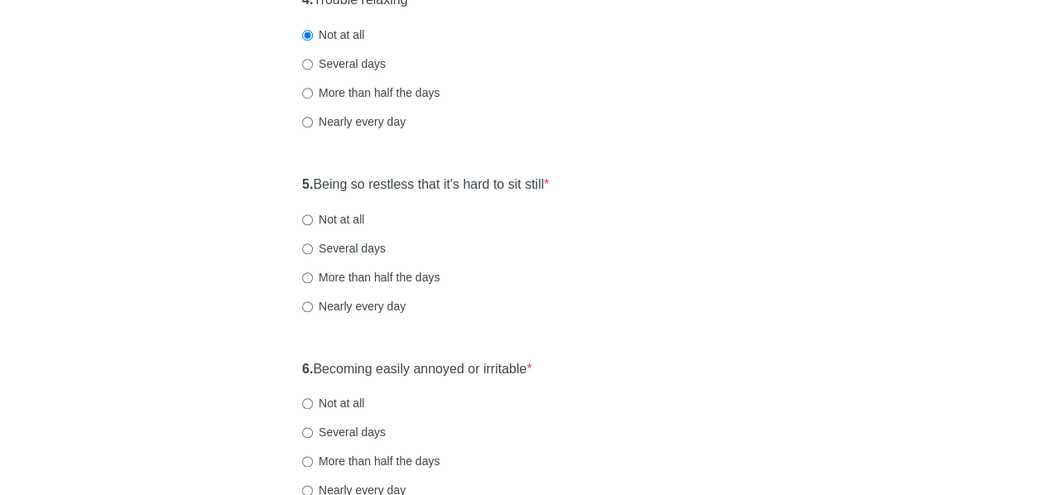
click at [171, 298] on div "General Anxiety Disorder Over the last 2 weeks, how often have you been bothere…" at bounding box center [524, 0] width 969 height 1439
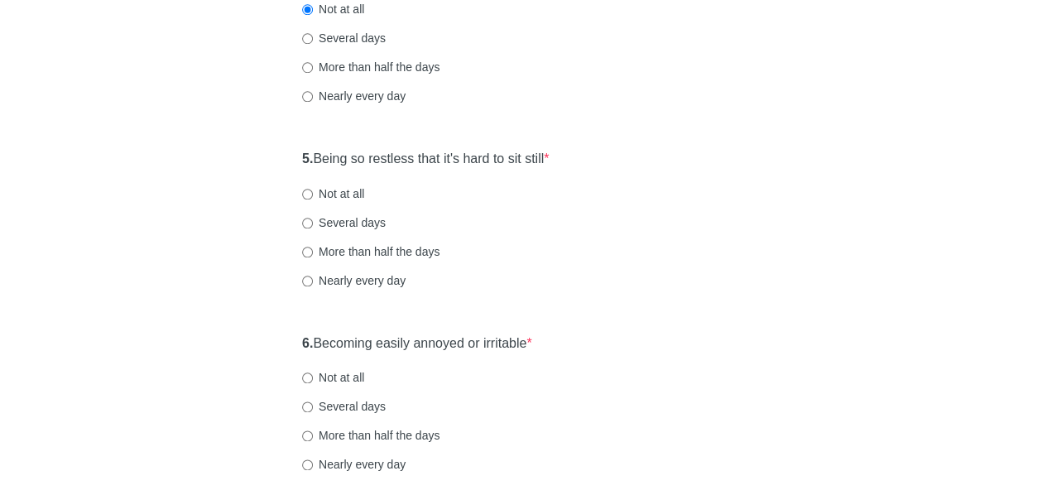
scroll to position [804, 0]
click at [310, 189] on input "Not at all" at bounding box center [307, 193] width 11 height 11
radio input "true"
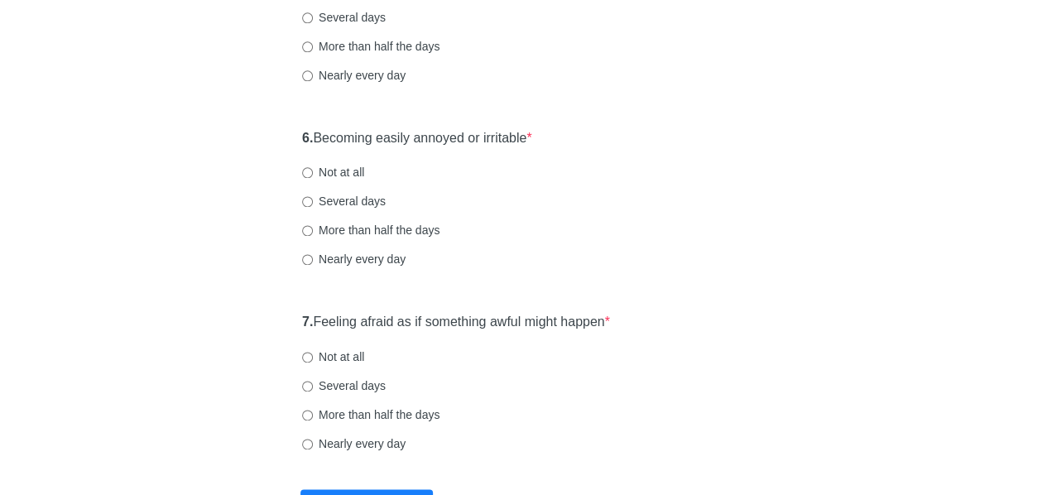
scroll to position [1012, 0]
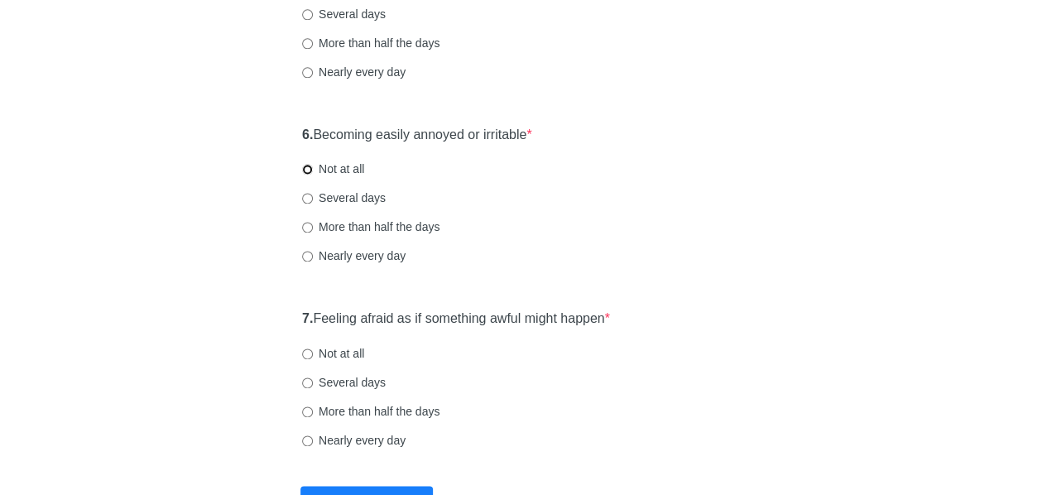
click at [310, 167] on input "Not at all" at bounding box center [307, 169] width 11 height 11
radio input "true"
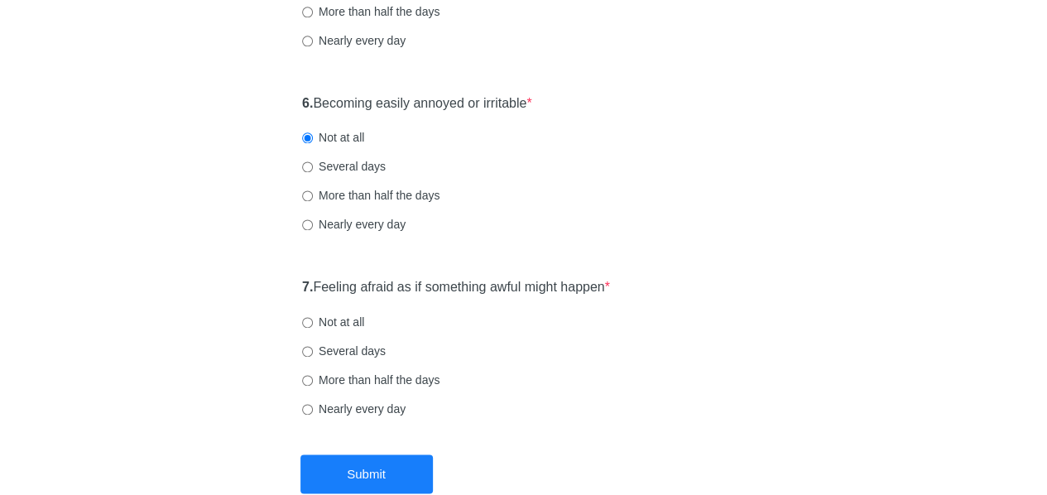
scroll to position [1141, 0]
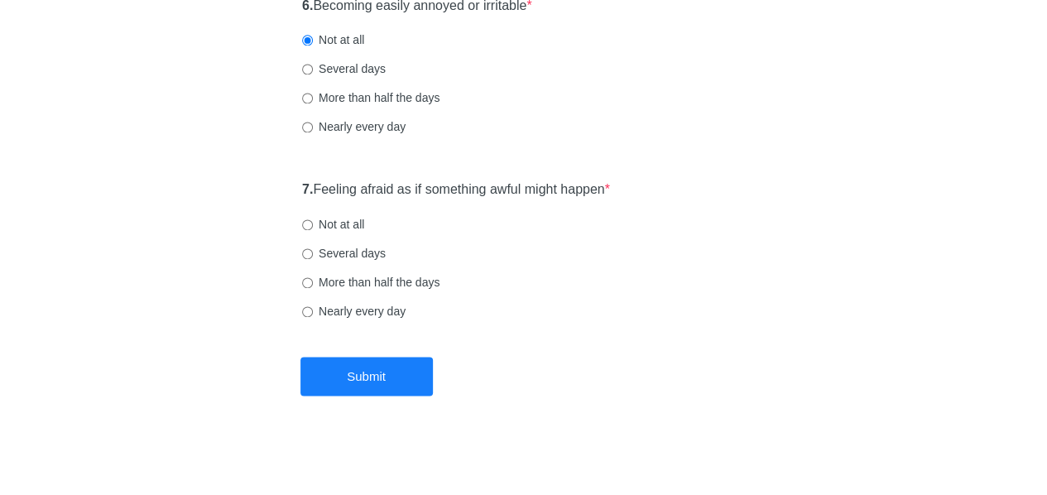
click at [574, 275] on div "More than half the days" at bounding box center [523, 282] width 443 height 17
click at [354, 252] on label "Several days" at bounding box center [344, 253] width 84 height 17
click at [313, 252] on input "Several days" at bounding box center [307, 253] width 11 height 11
radio input "true"
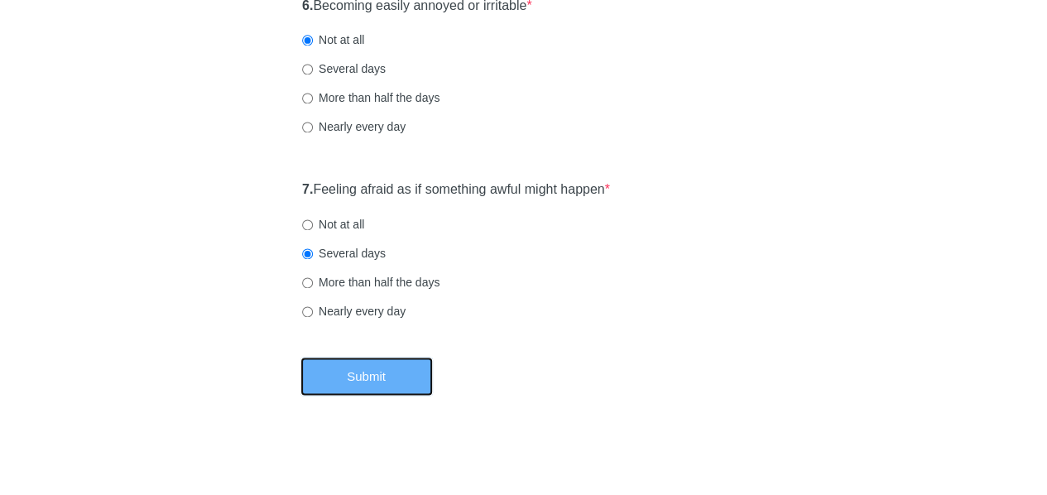
click at [386, 364] on button "Submit" at bounding box center [366, 376] width 132 height 39
